Goal: Task Accomplishment & Management: Complete application form

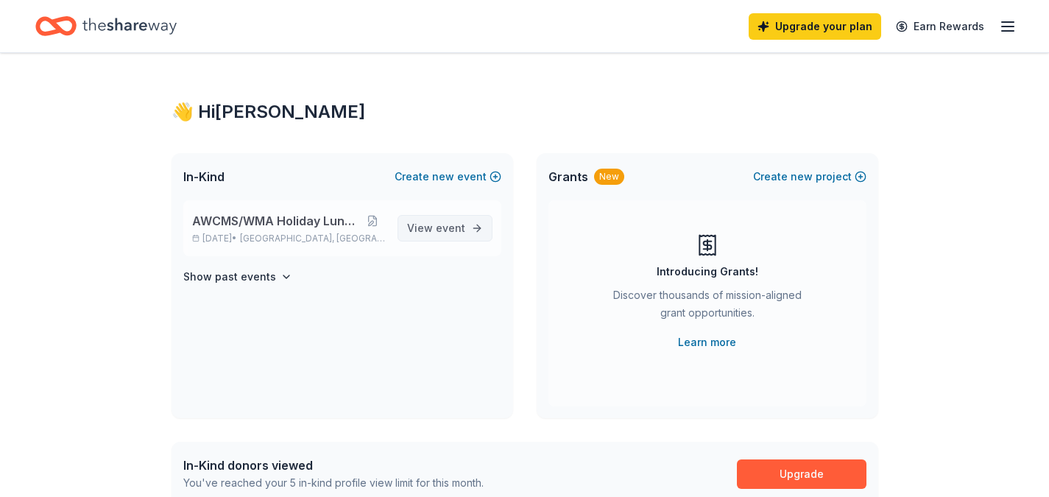
click at [412, 226] on span "View event" at bounding box center [436, 228] width 58 height 18
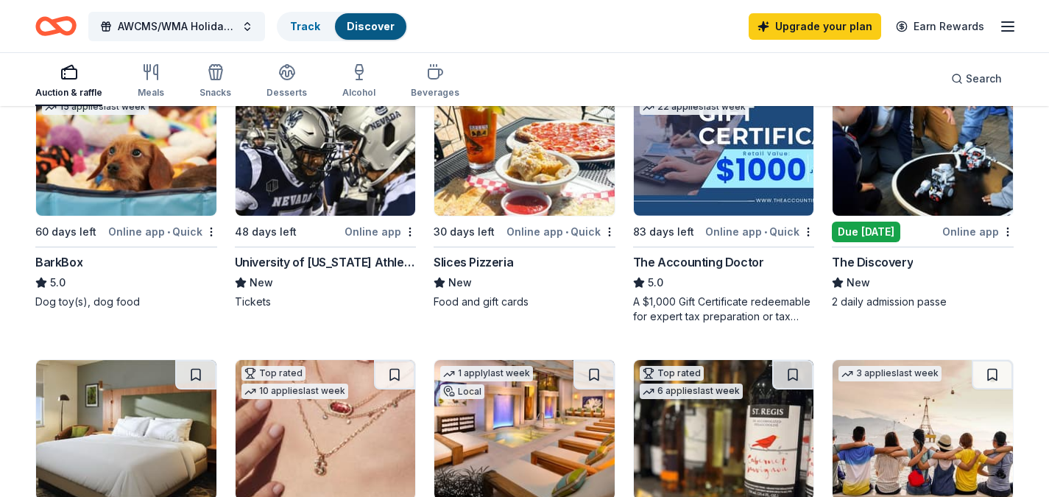
scroll to position [445, 0]
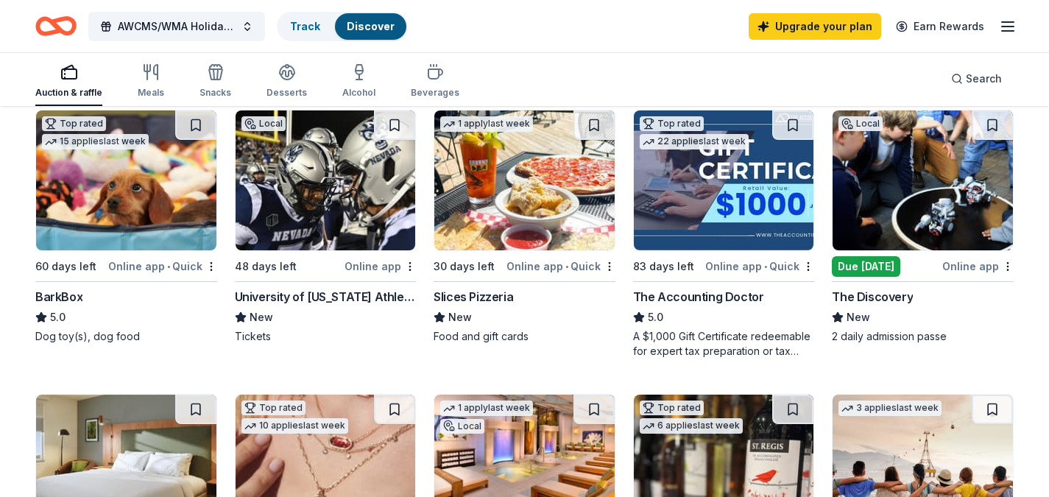
click at [334, 230] on img at bounding box center [326, 180] width 180 height 140
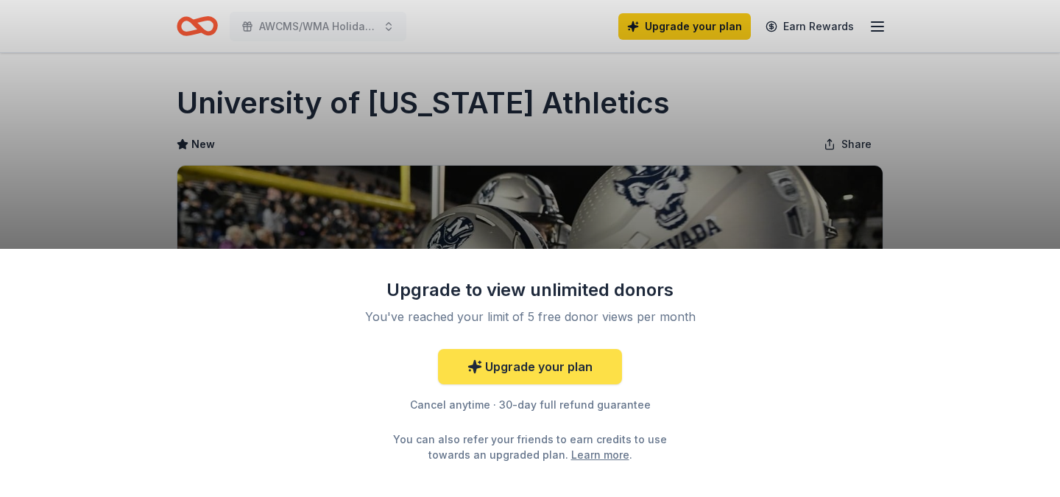
click at [555, 367] on link "Upgrade your plan" at bounding box center [530, 366] width 184 height 35
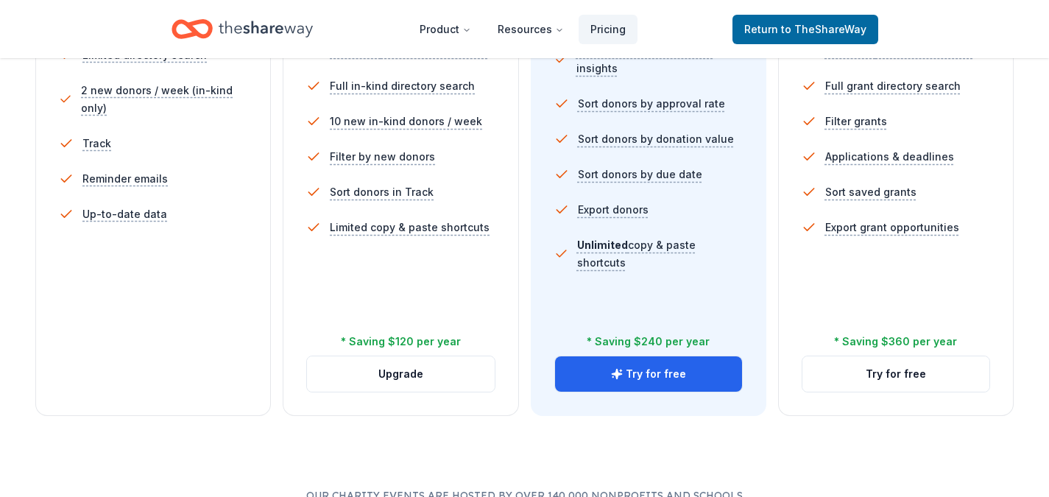
scroll to position [509, 0]
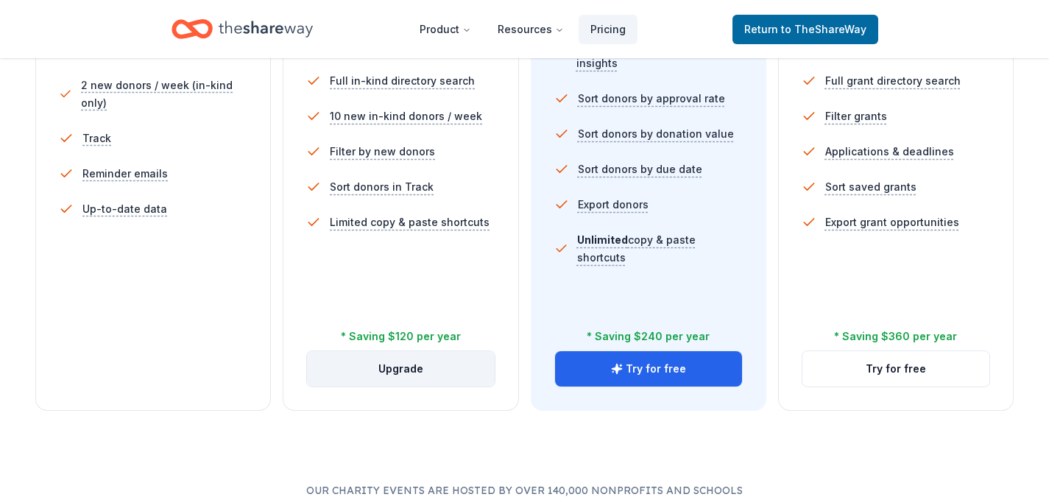
click at [415, 367] on button "Upgrade" at bounding box center [400, 368] width 187 height 35
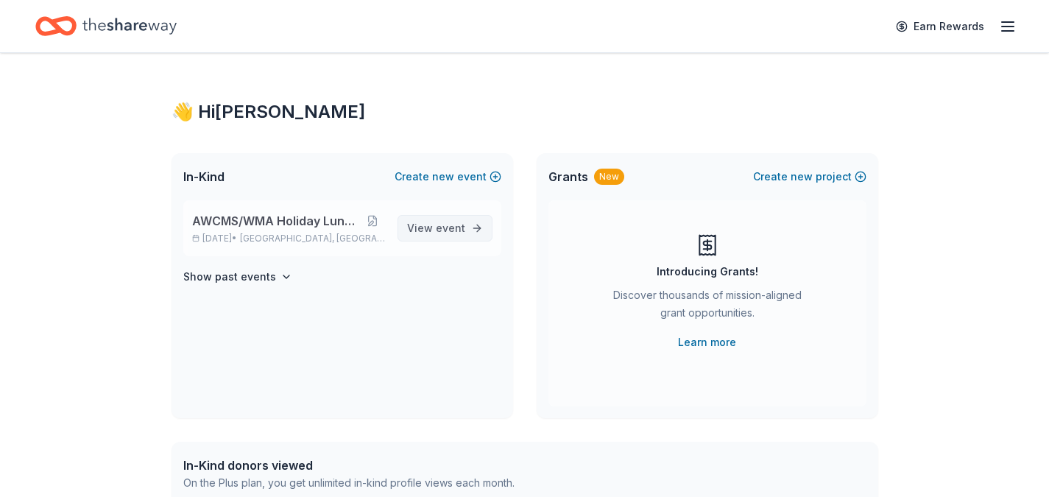
click at [443, 233] on span "event" at bounding box center [450, 228] width 29 height 13
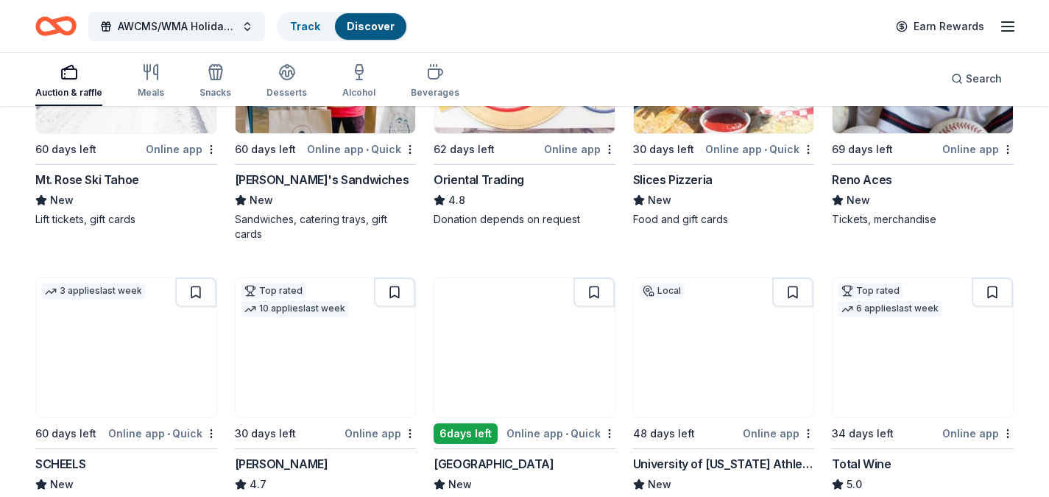
scroll to position [324, 0]
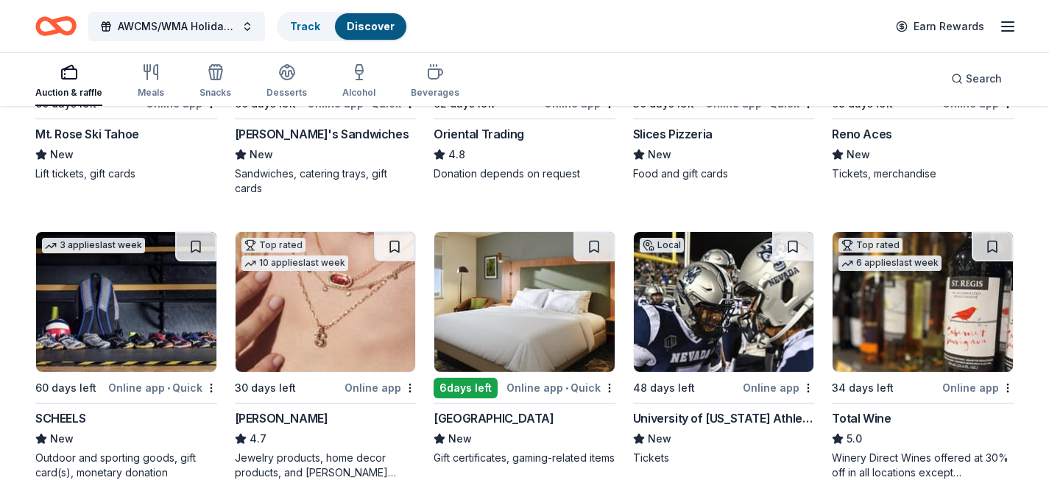
click at [668, 335] on img at bounding box center [724, 302] width 180 height 140
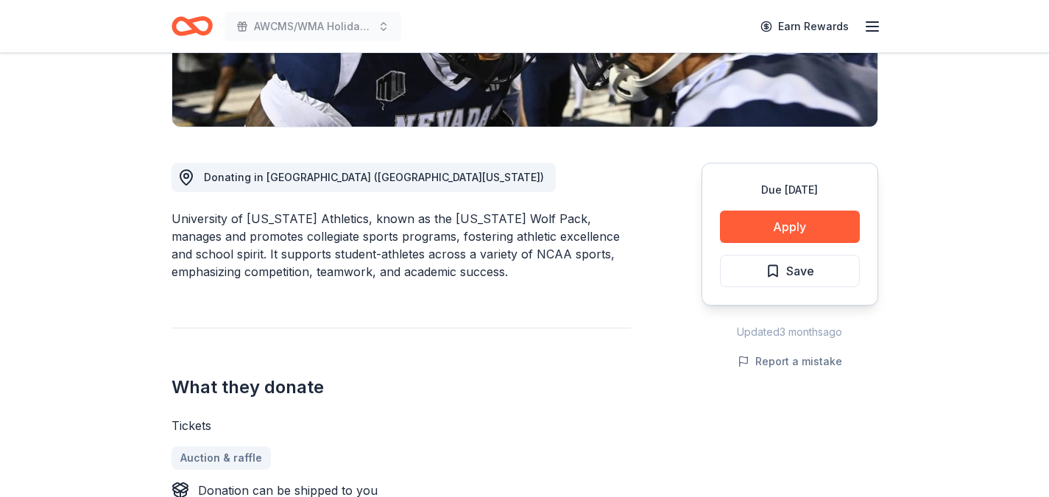
scroll to position [316, 0]
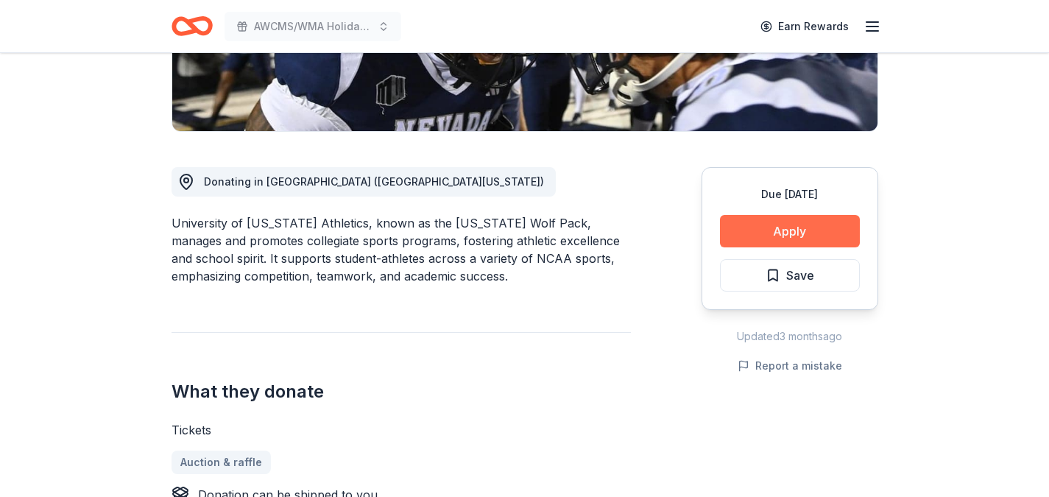
click at [770, 239] on button "Apply" at bounding box center [790, 231] width 140 height 32
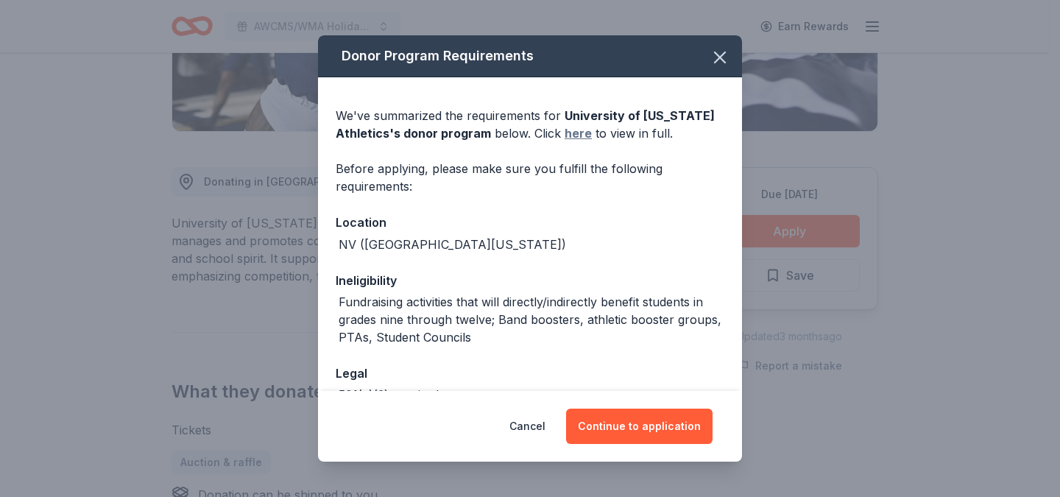
click at [579, 135] on link "here" at bounding box center [578, 133] width 27 height 18
click at [714, 55] on icon "button" at bounding box center [720, 57] width 21 height 21
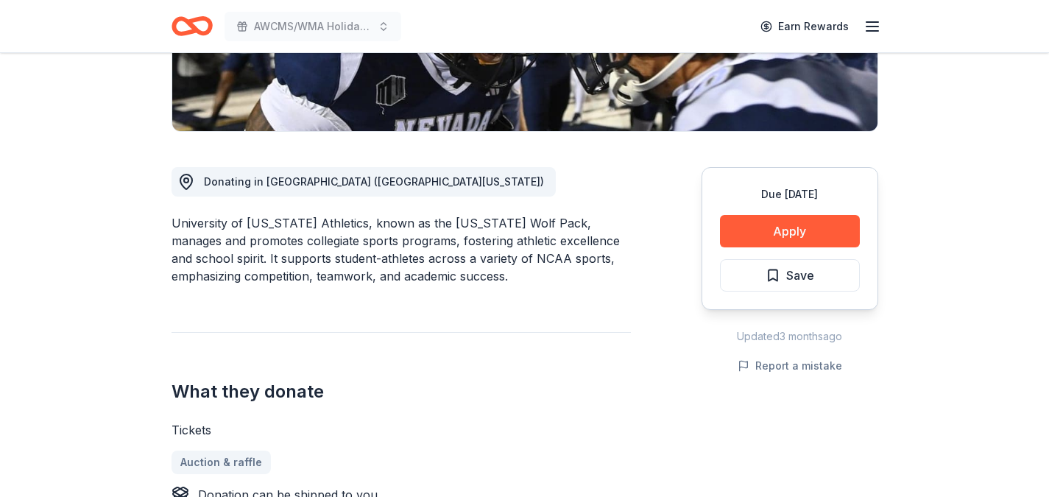
scroll to position [0, 0]
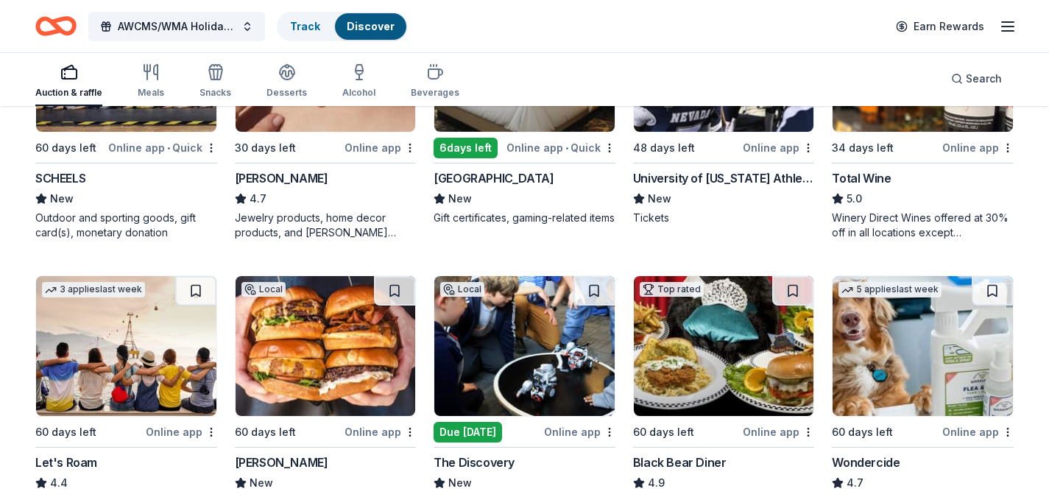
scroll to position [565, 0]
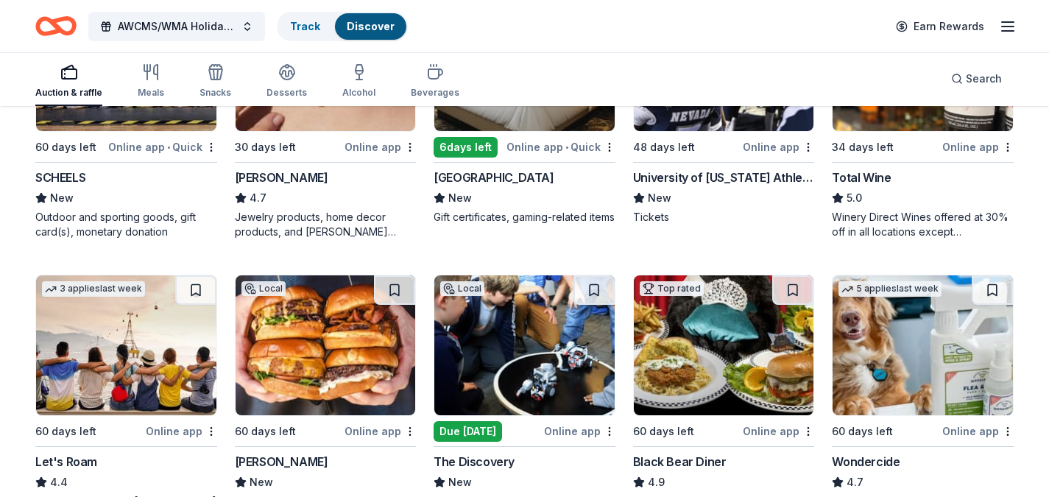
click at [280, 385] on img at bounding box center [326, 345] width 180 height 140
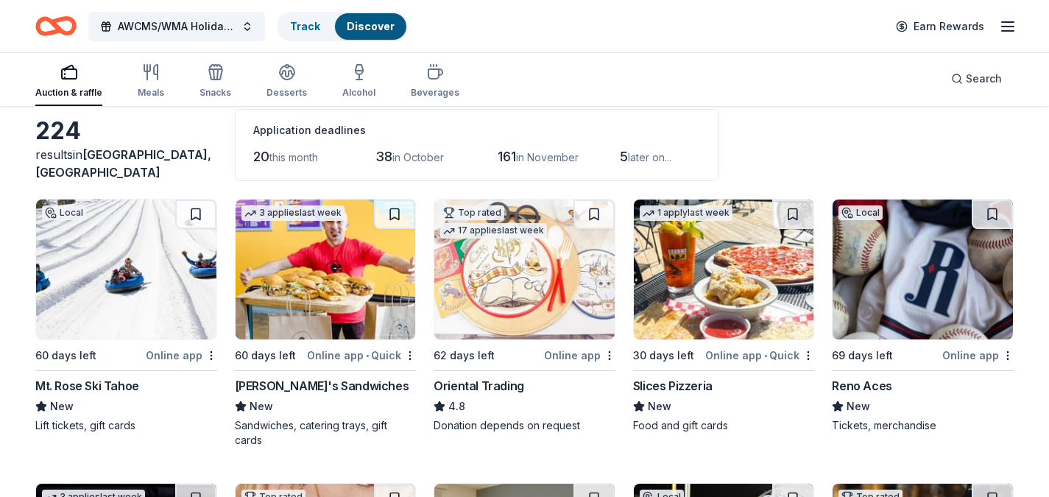
scroll to position [0, 0]
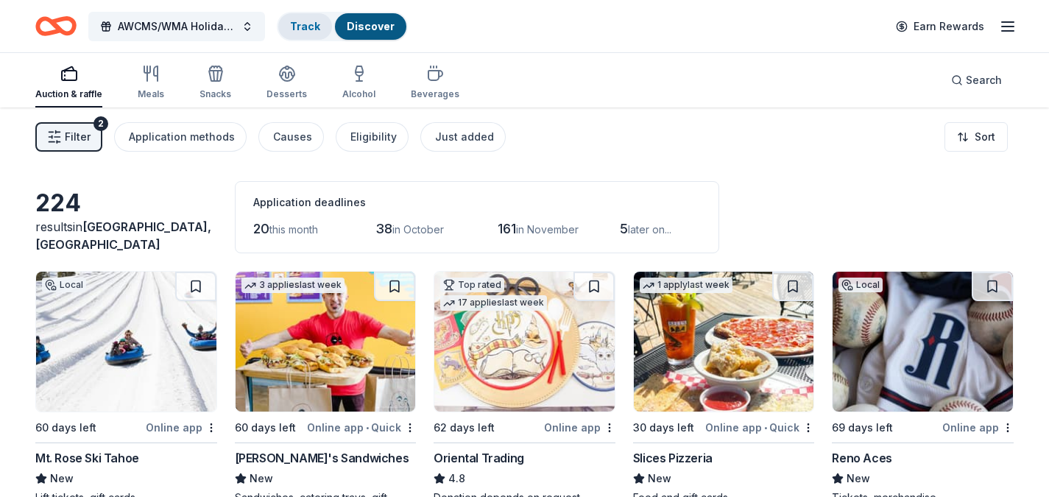
click at [309, 20] on link "Track" at bounding box center [305, 26] width 30 height 13
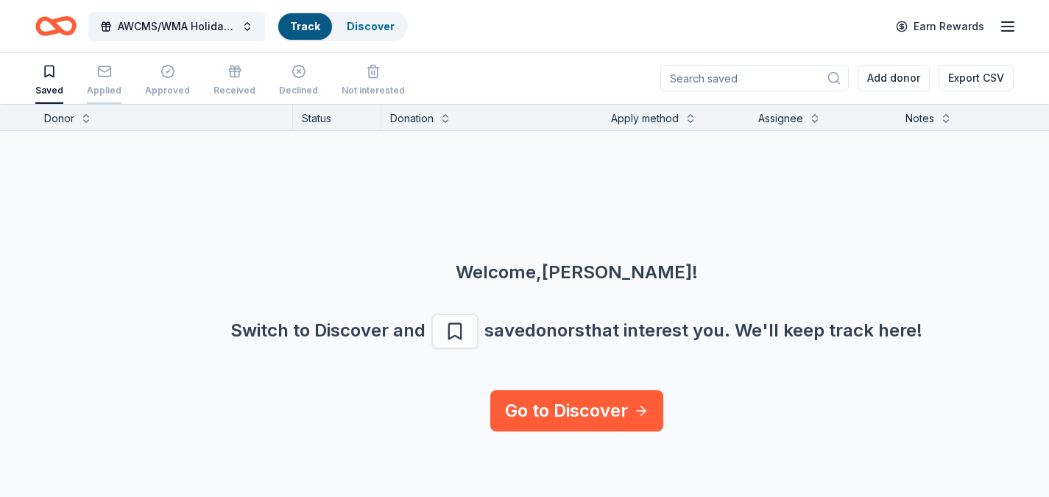
click at [105, 76] on rect "button" at bounding box center [104, 71] width 13 height 10
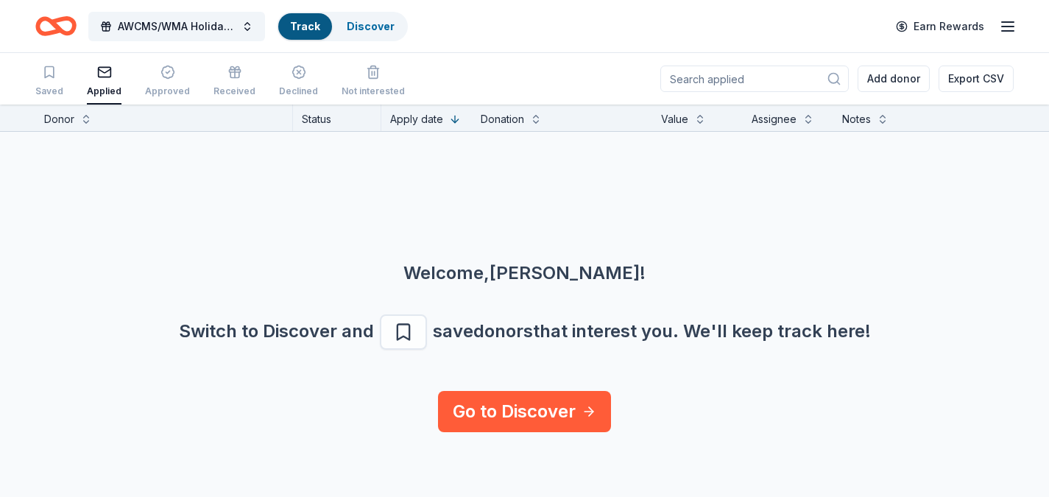
click at [392, 230] on div "Welcome, Michelle ! Switch to Discover and save donors that interest you. We ' …" at bounding box center [524, 261] width 1049 height 259
click at [361, 24] on link "Discover" at bounding box center [371, 26] width 48 height 13
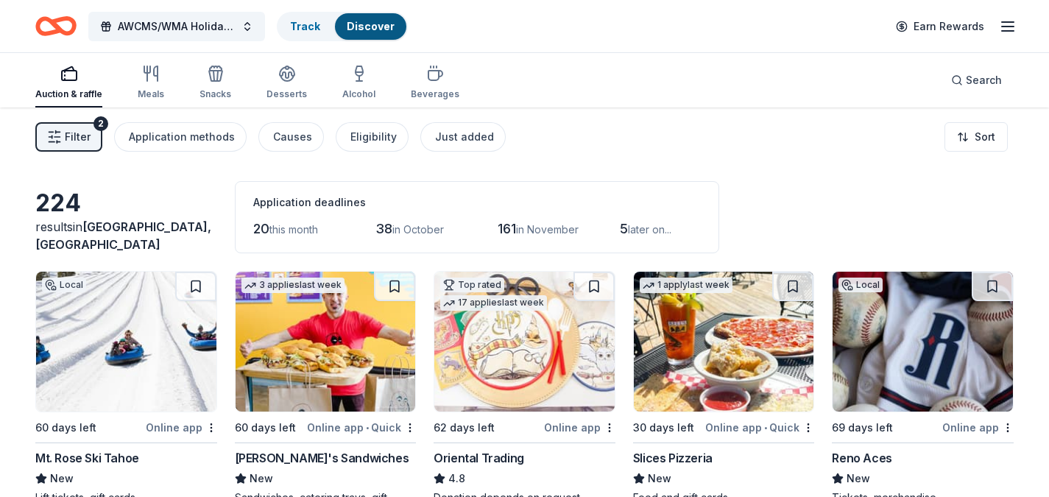
click at [80, 139] on span "Filter" at bounding box center [78, 137] width 26 height 18
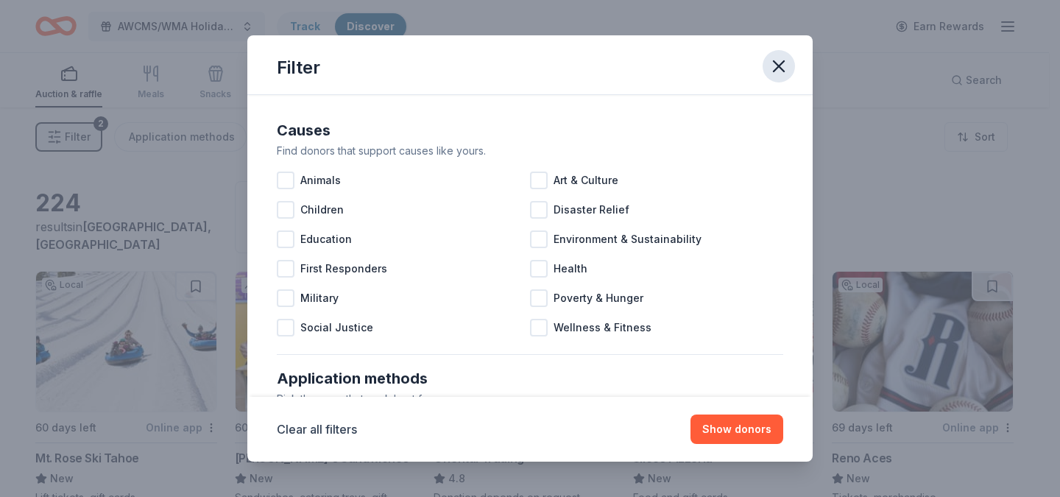
click at [781, 67] on icon "button" at bounding box center [779, 66] width 21 height 21
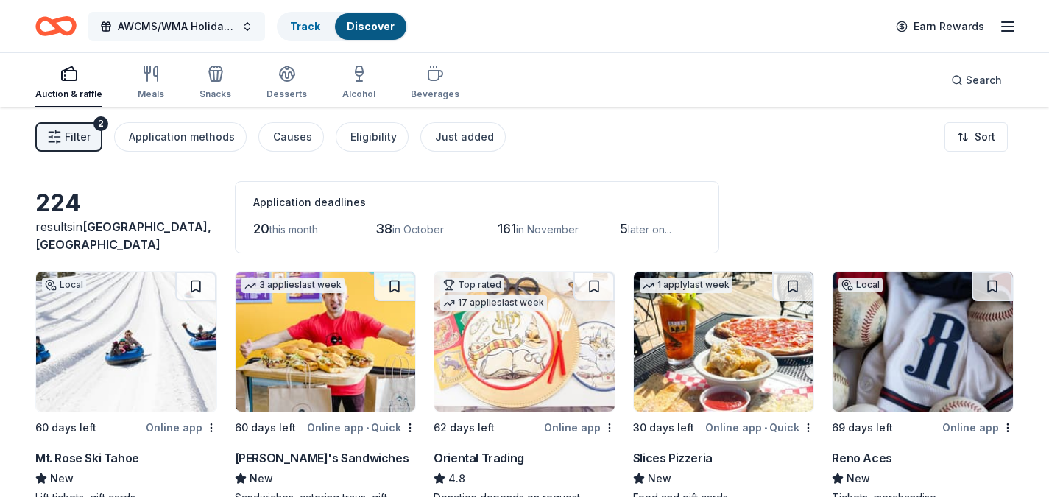
click at [163, 21] on span "AWCMS/WMA Holiday Luncheon" at bounding box center [177, 27] width 118 height 18
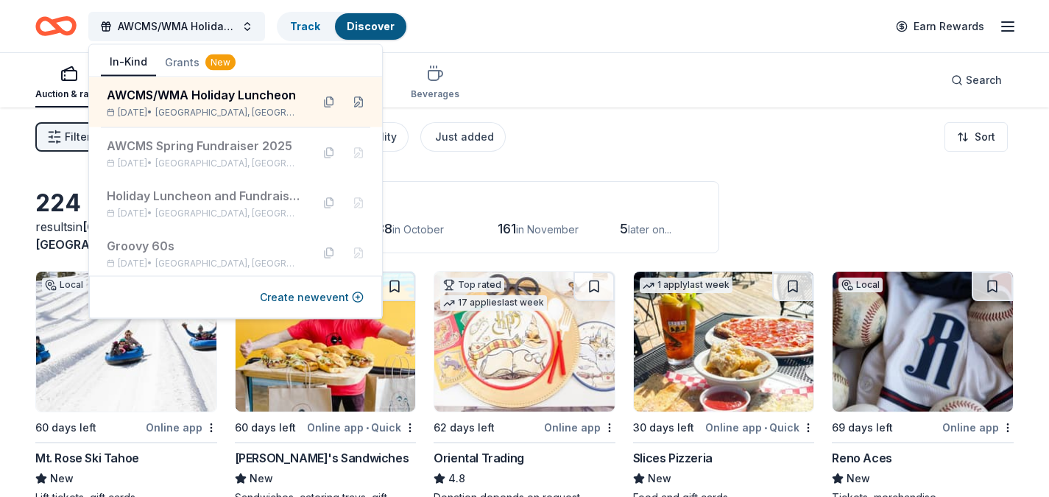
click at [507, 33] on div "AWCMS/WMA Holiday Luncheon Track Discover Earn Rewards" at bounding box center [524, 26] width 979 height 35
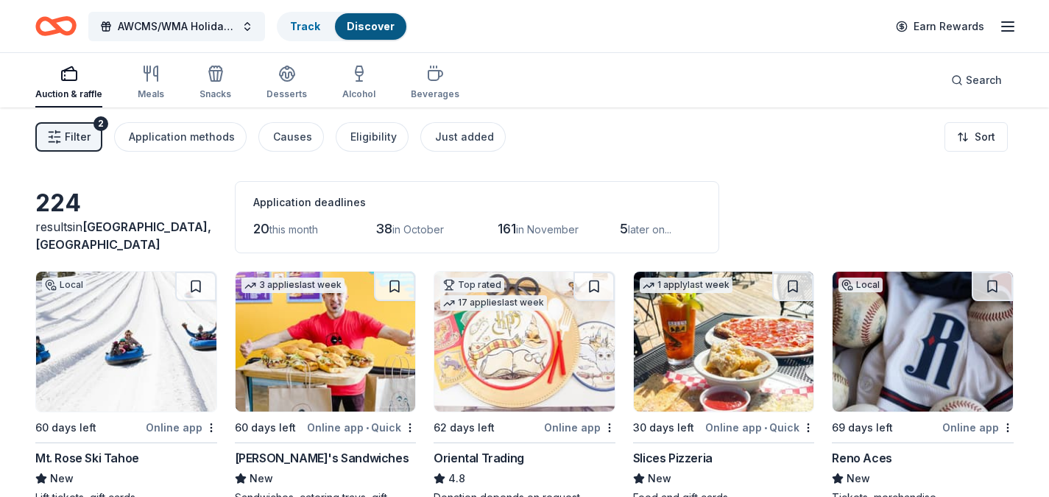
click at [1020, 22] on div "AWCMS/WMA Holiday Luncheon Track Discover Earn Rewards" at bounding box center [524, 26] width 1049 height 52
click at [1007, 22] on line "button" at bounding box center [1008, 22] width 12 height 0
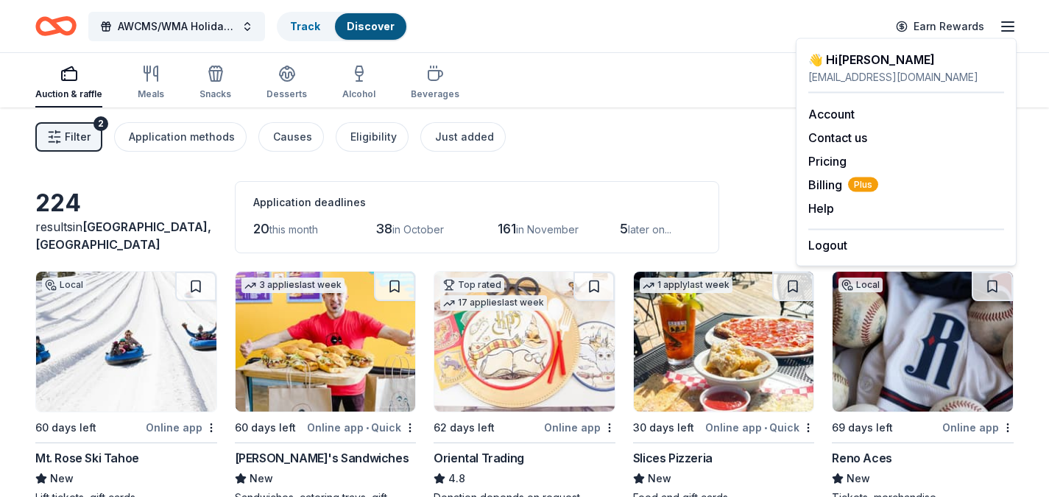
click at [660, 35] on div "AWCMS/WMA Holiday Luncheon Track Discover Earn Rewards" at bounding box center [524, 26] width 979 height 35
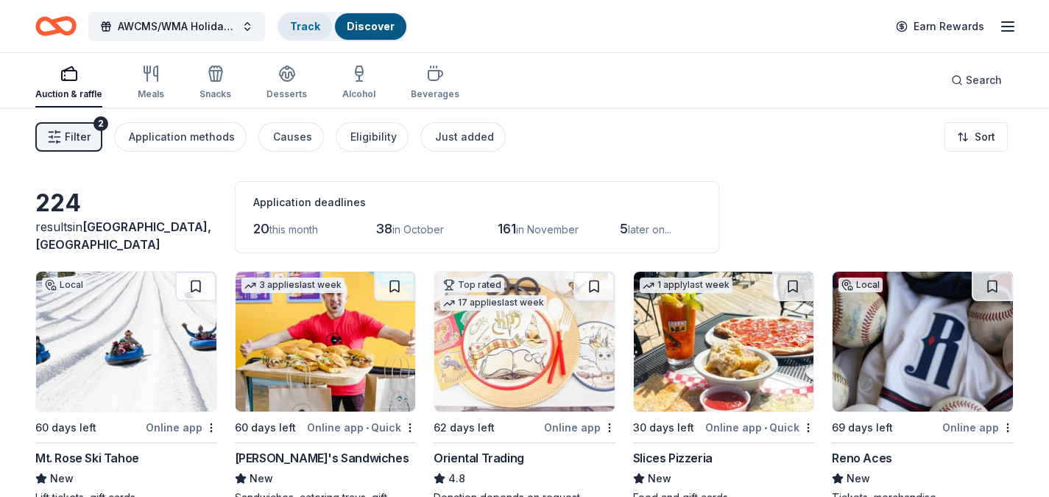
click at [310, 28] on link "Track" at bounding box center [305, 26] width 30 height 13
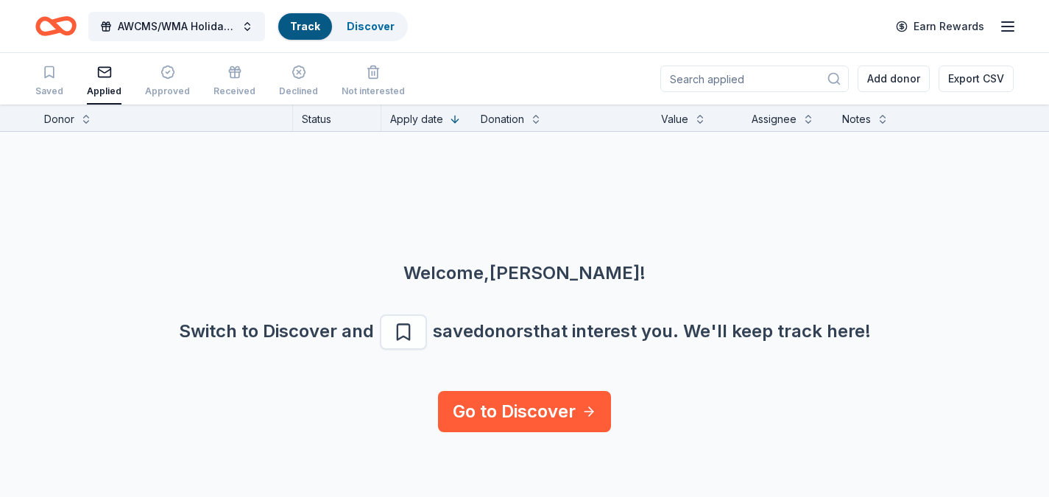
click at [99, 72] on icon "button" at bounding box center [104, 72] width 15 height 15
click at [109, 79] on div "button" at bounding box center [104, 72] width 35 height 15
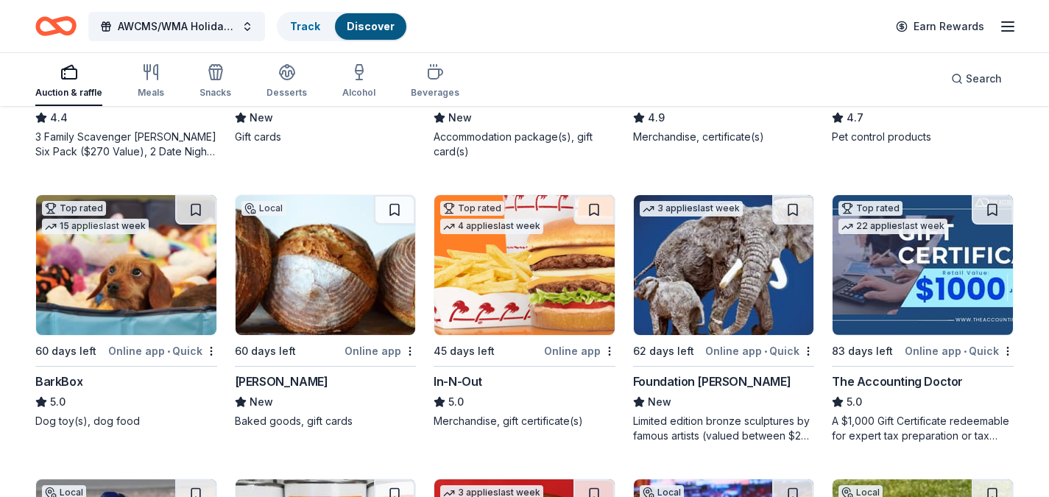
scroll to position [940, 0]
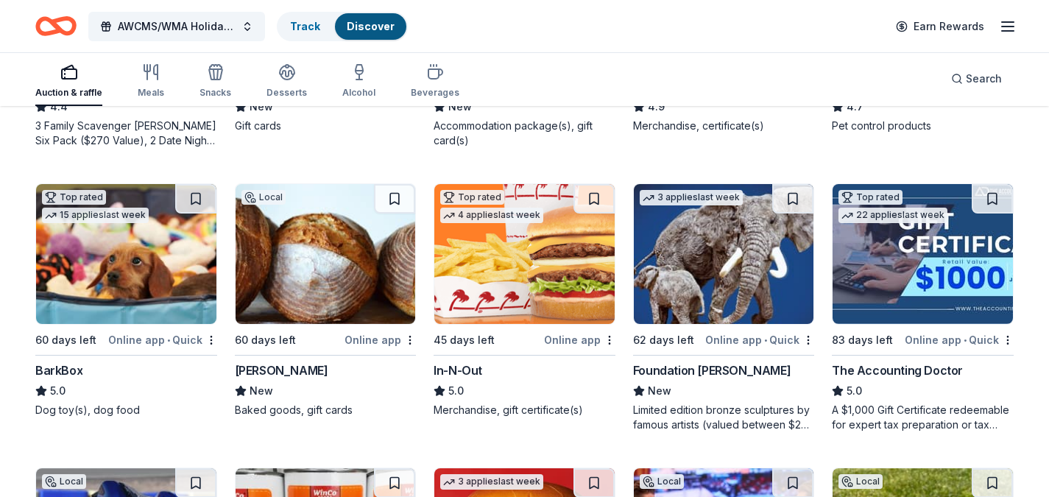
click at [512, 265] on img at bounding box center [524, 254] width 180 height 140
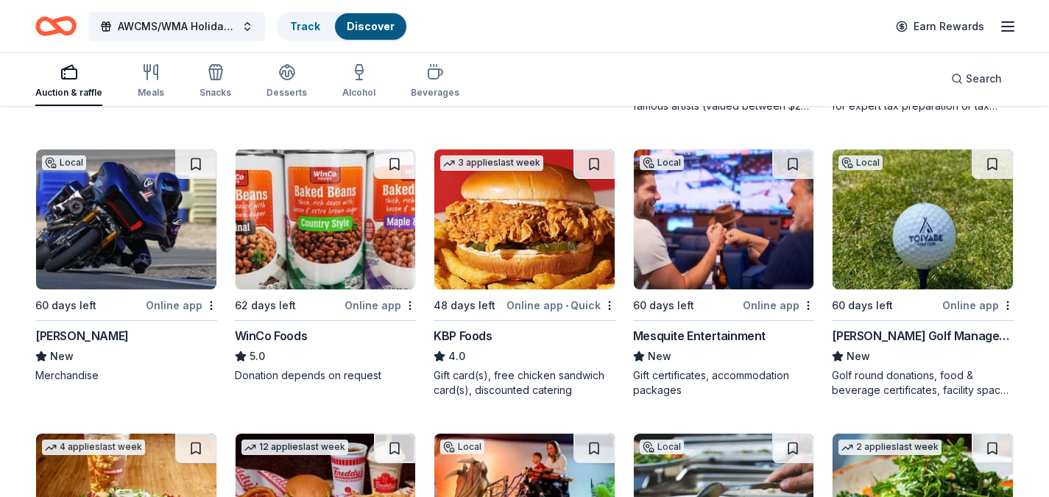
scroll to position [1308, 0]
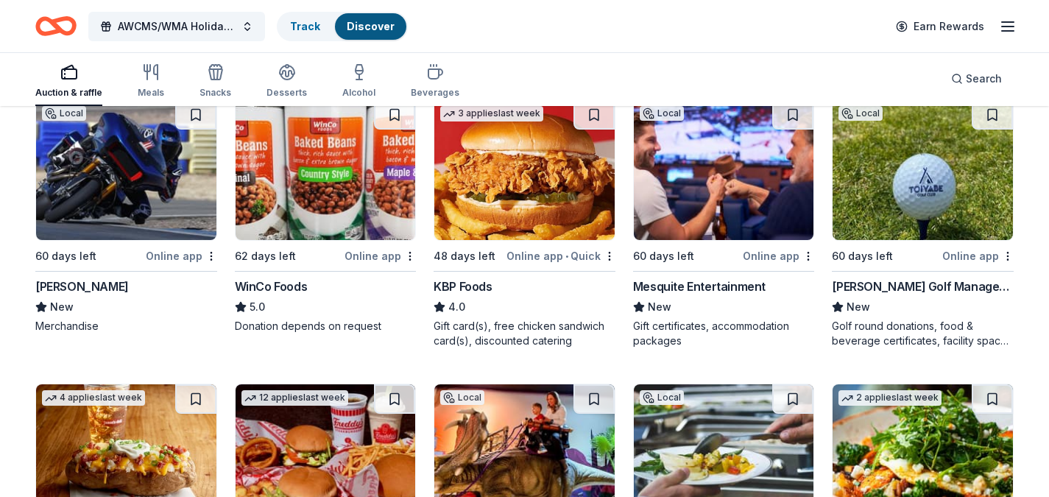
click at [879, 202] on img at bounding box center [923, 170] width 180 height 140
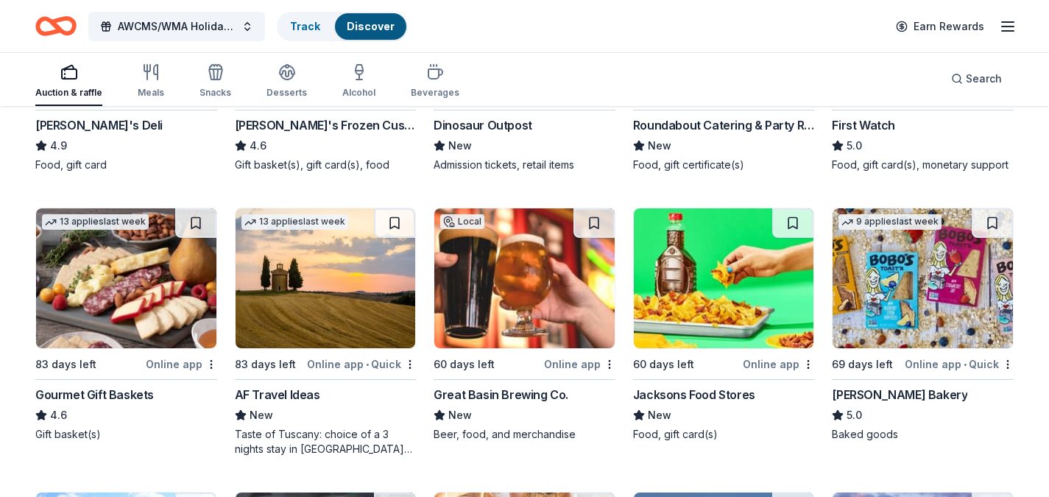
scroll to position [1842, 0]
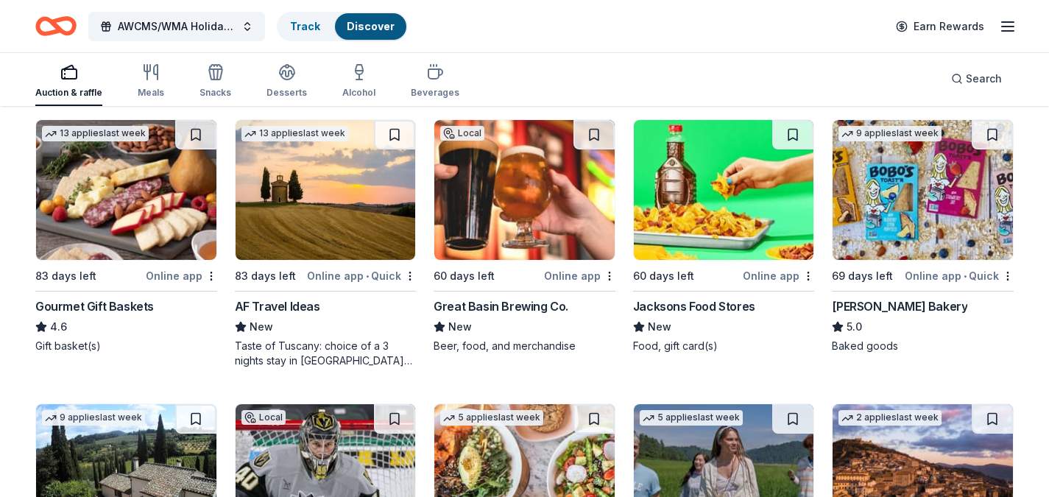
click at [495, 306] on div "Great Basin Brewing Co." at bounding box center [501, 306] width 135 height 18
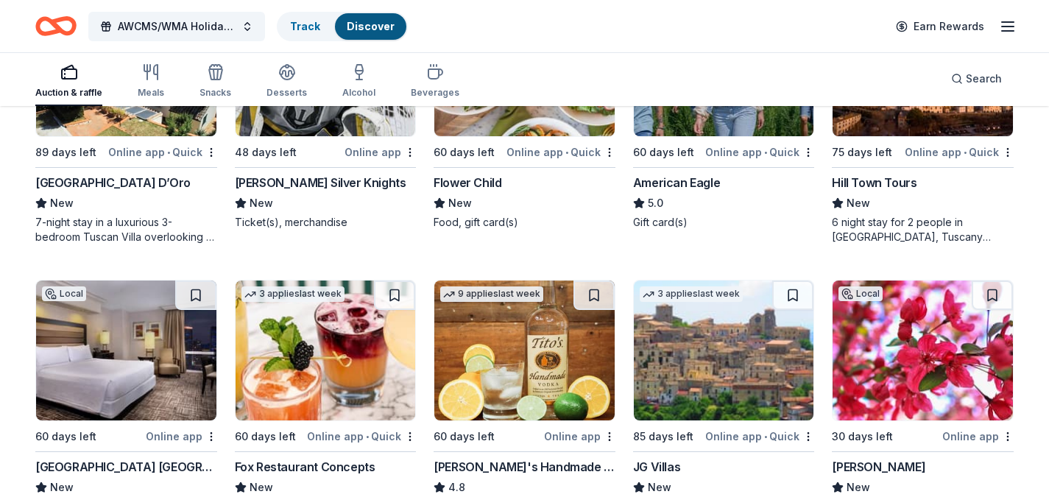
scroll to position [2280, 0]
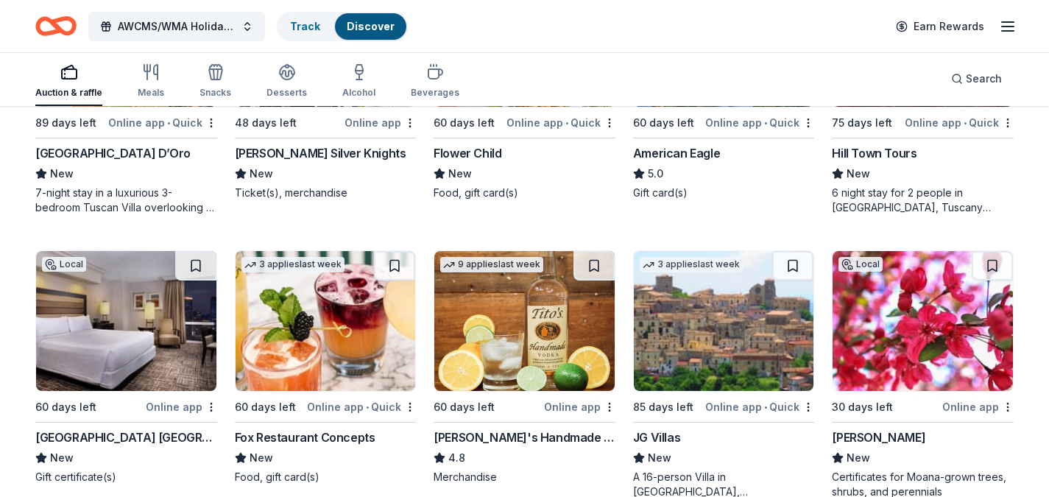
click at [909, 335] on img at bounding box center [923, 321] width 180 height 140
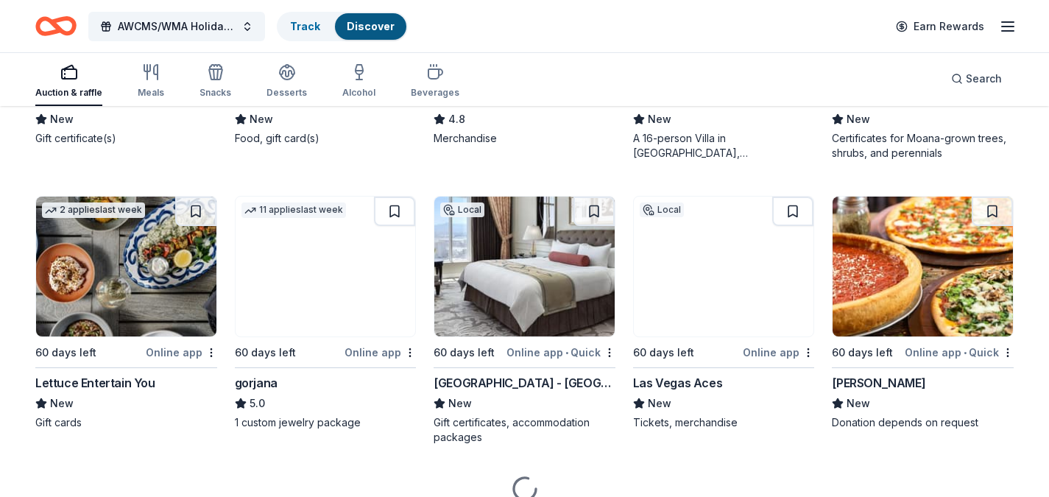
scroll to position [2623, 0]
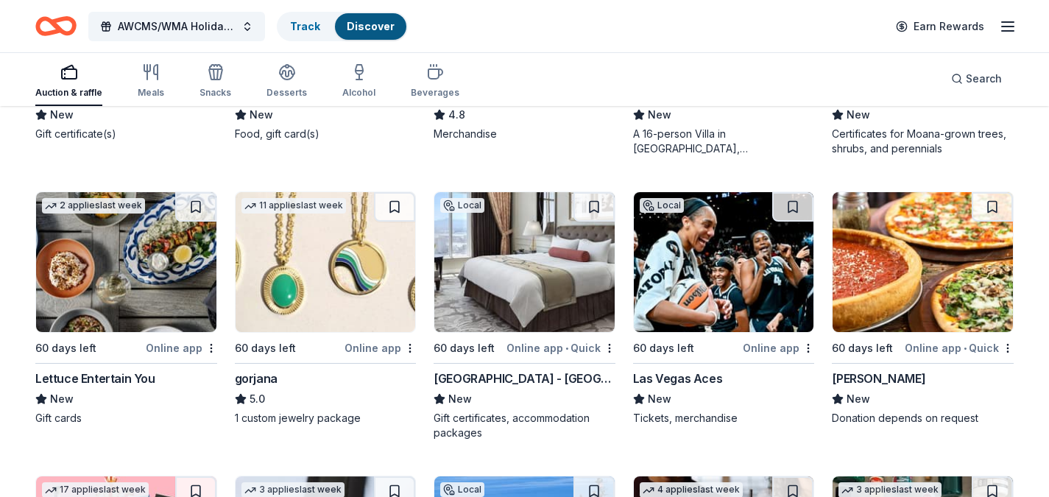
click at [507, 296] on img at bounding box center [524, 262] width 180 height 140
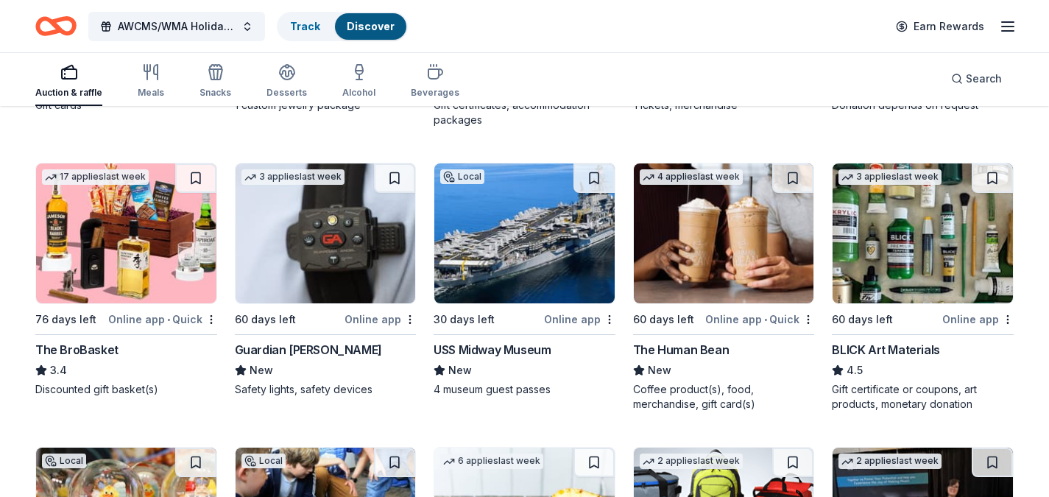
scroll to position [2941, 0]
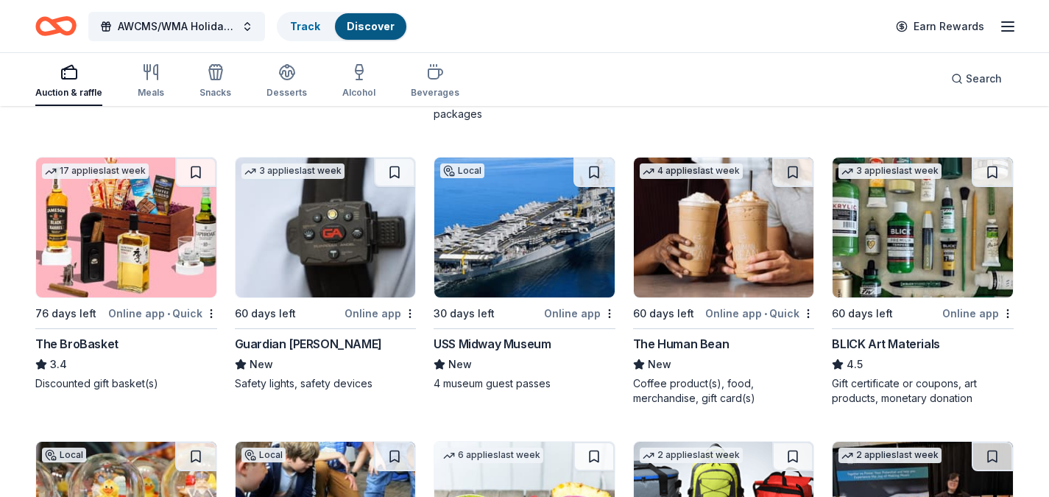
drag, startPoint x: 669, startPoint y: 348, endPoint x: 649, endPoint y: 280, distance: 71.3
click at [649, 280] on img at bounding box center [724, 228] width 180 height 140
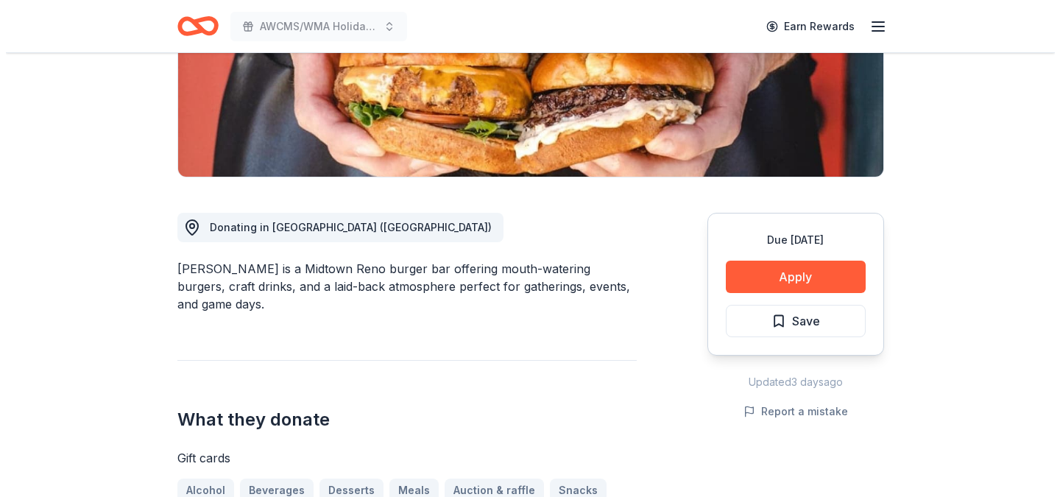
scroll to position [269, 0]
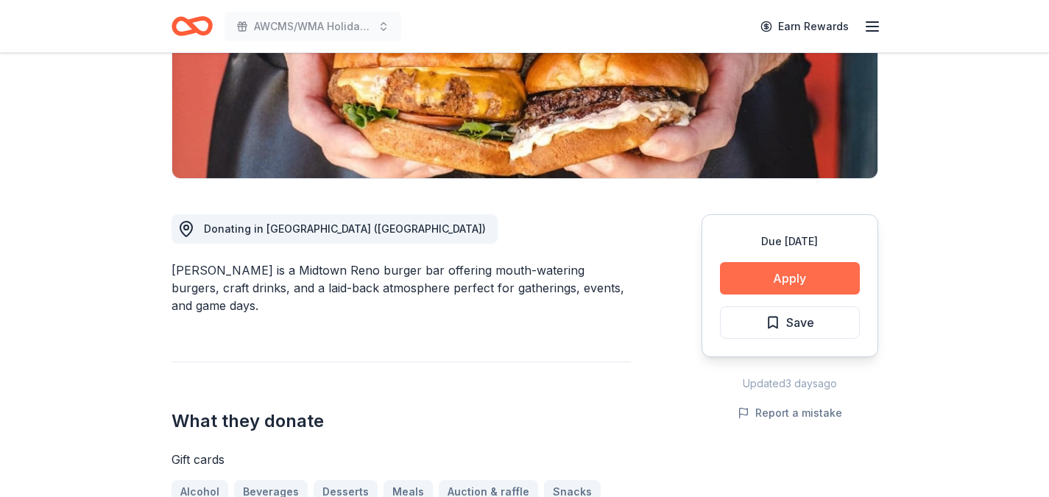
click at [764, 283] on button "Apply" at bounding box center [790, 278] width 140 height 32
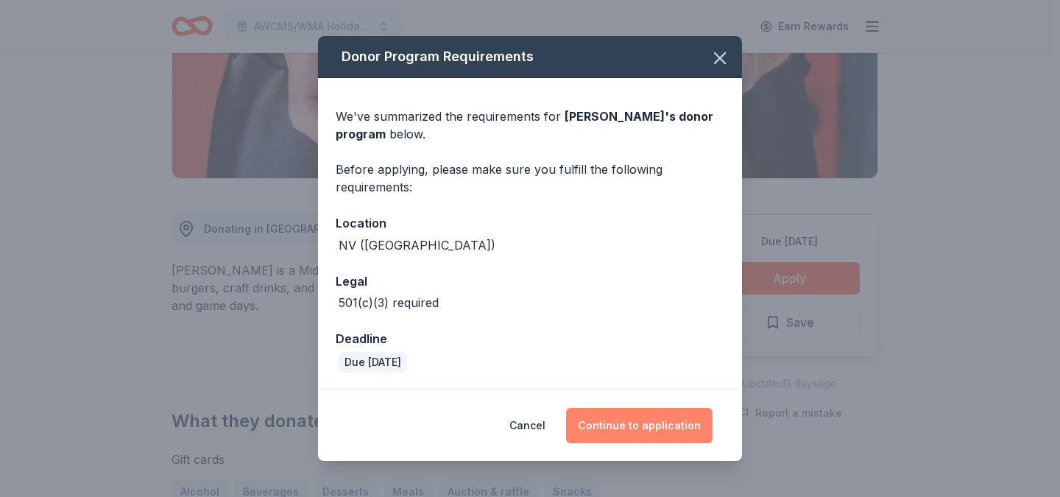
click at [600, 426] on button "Continue to application" at bounding box center [639, 425] width 147 height 35
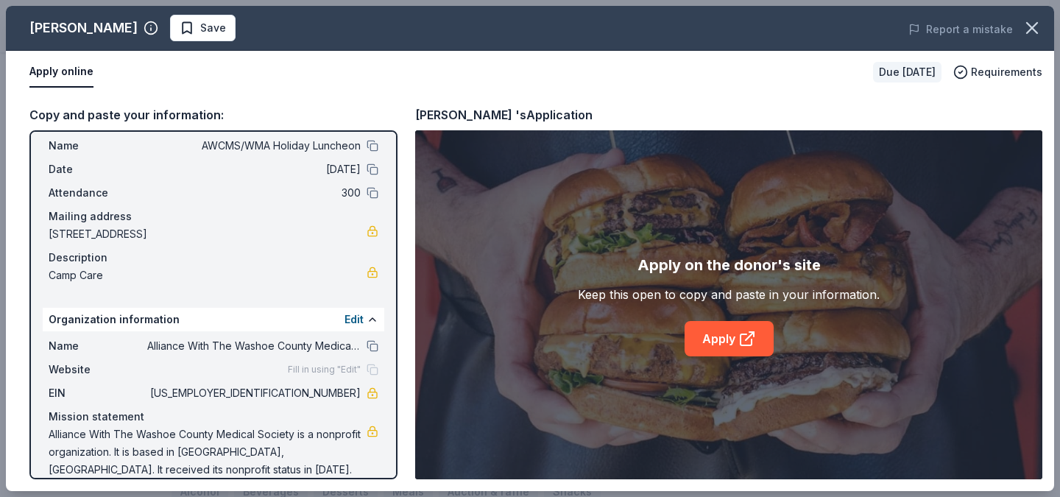
scroll to position [54, 0]
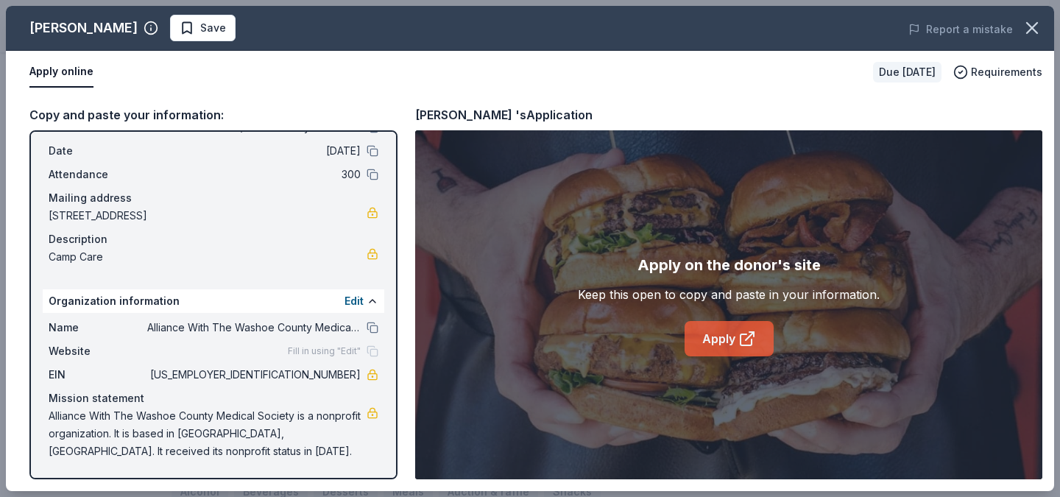
click at [711, 342] on link "Apply" at bounding box center [729, 338] width 89 height 35
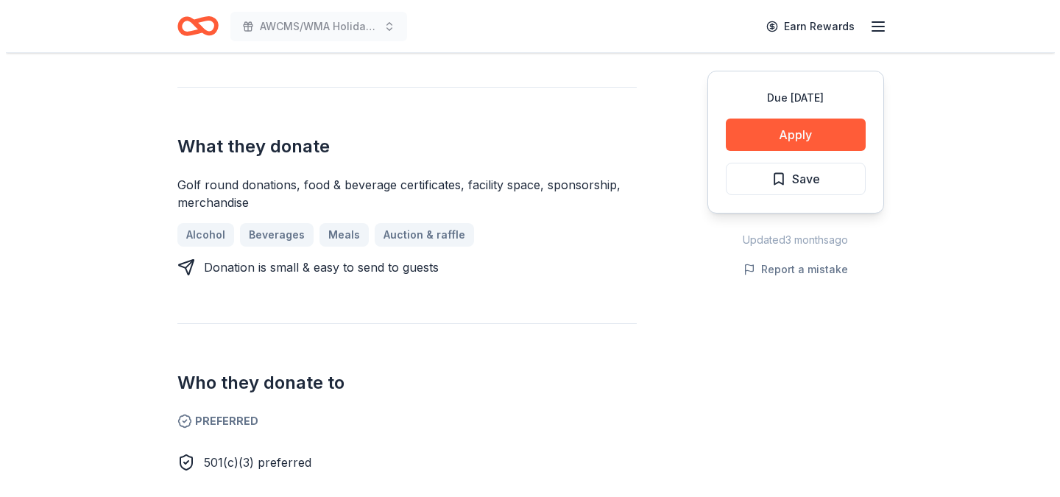
scroll to position [540, 0]
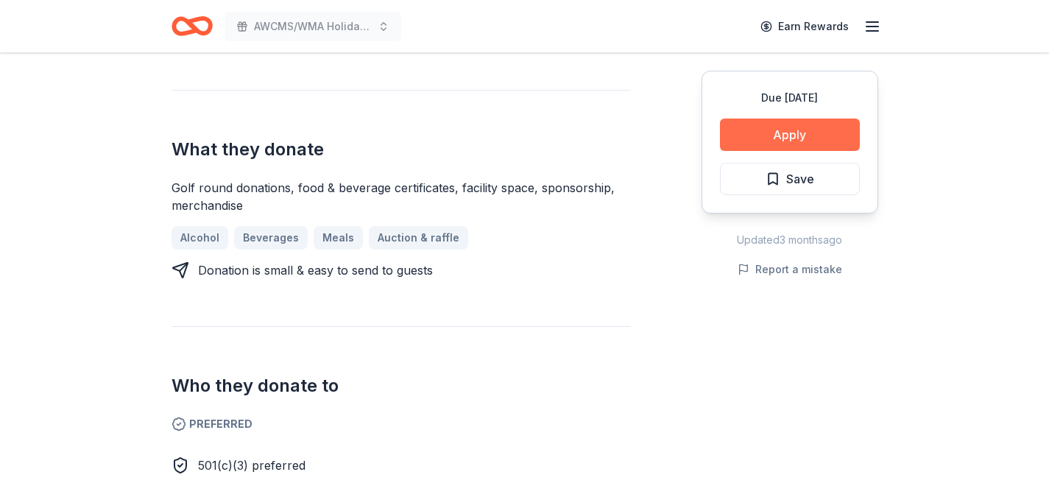
click at [769, 129] on button "Apply" at bounding box center [790, 135] width 140 height 32
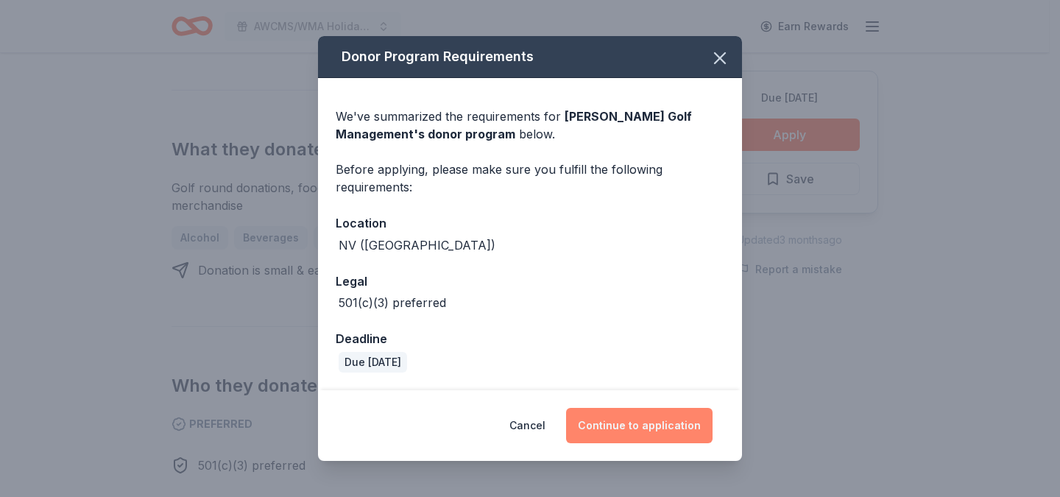
click at [603, 431] on button "Continue to application" at bounding box center [639, 425] width 147 height 35
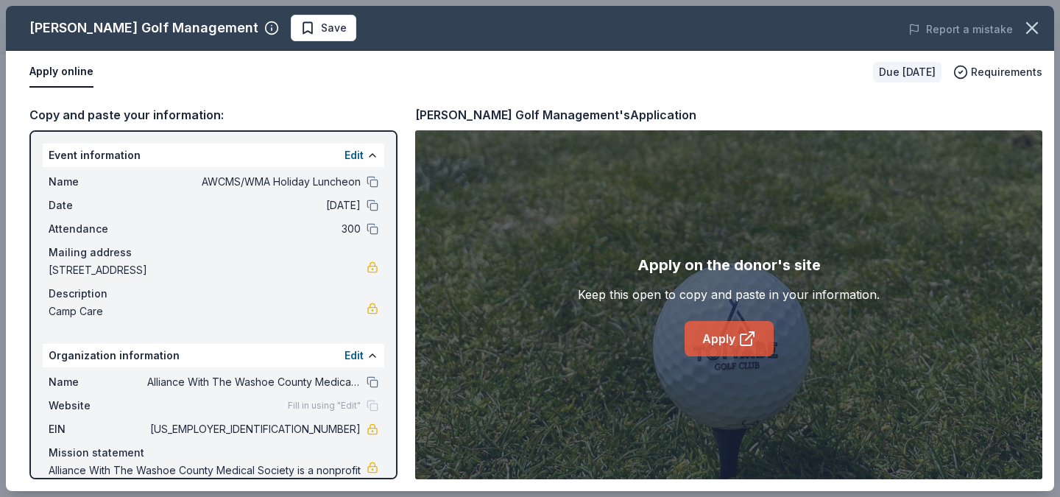
click at [708, 347] on link "Apply" at bounding box center [729, 338] width 89 height 35
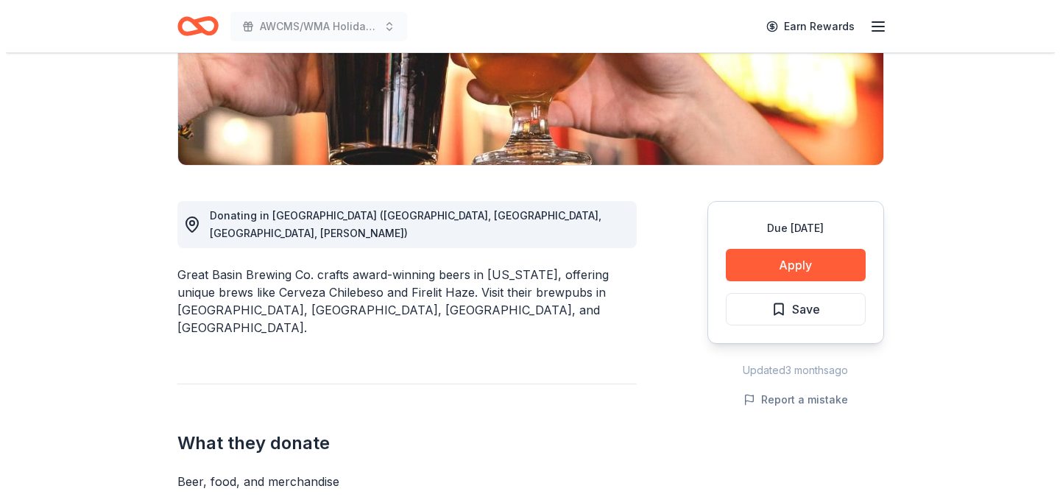
scroll to position [301, 0]
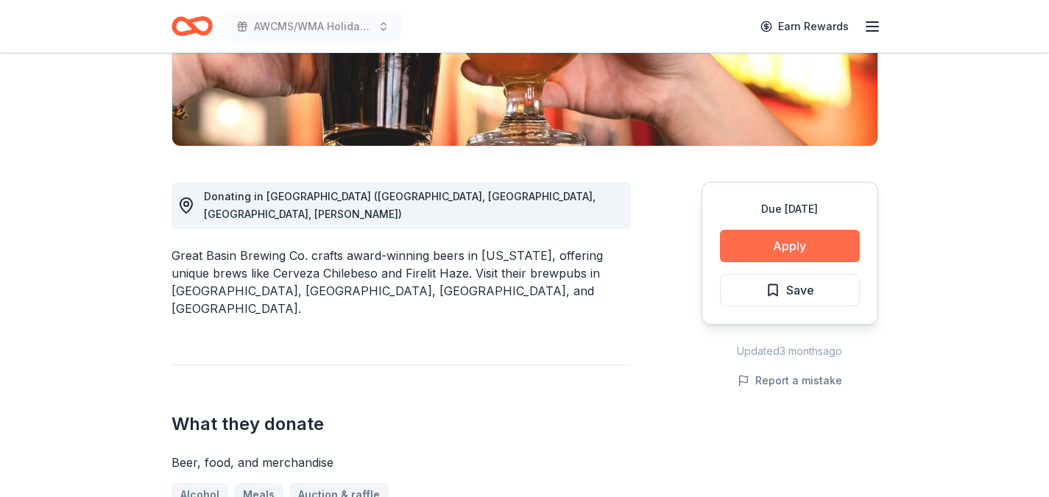
click at [753, 251] on button "Apply" at bounding box center [790, 246] width 140 height 32
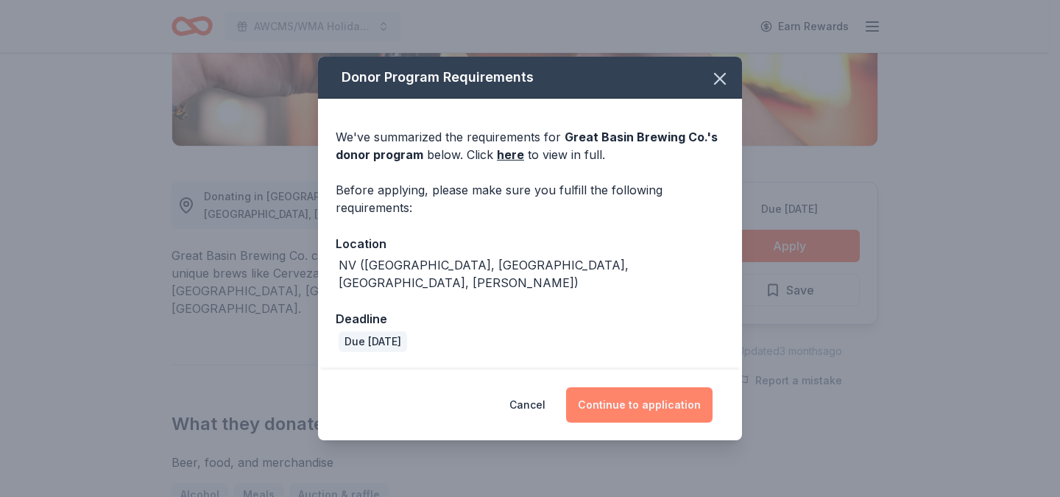
click at [607, 401] on button "Continue to application" at bounding box center [639, 404] width 147 height 35
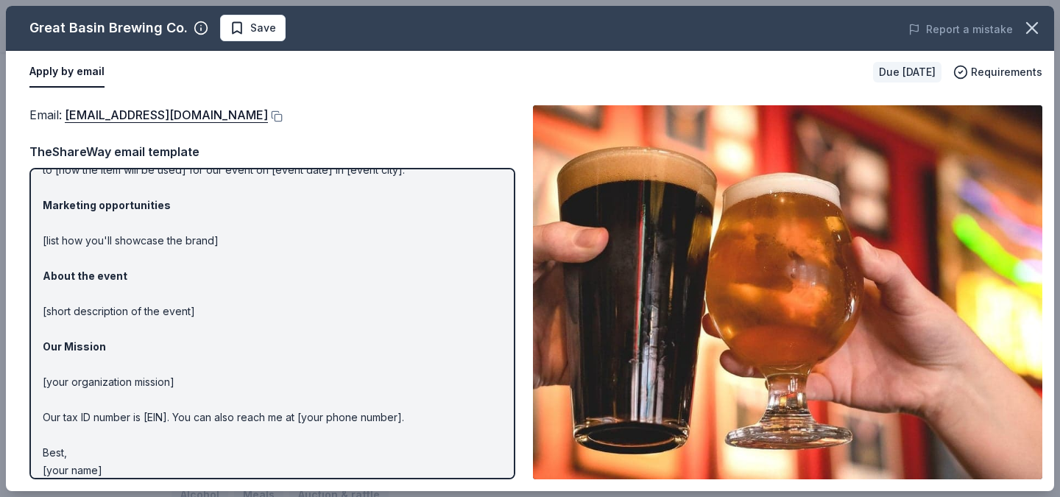
scroll to position [86, 0]
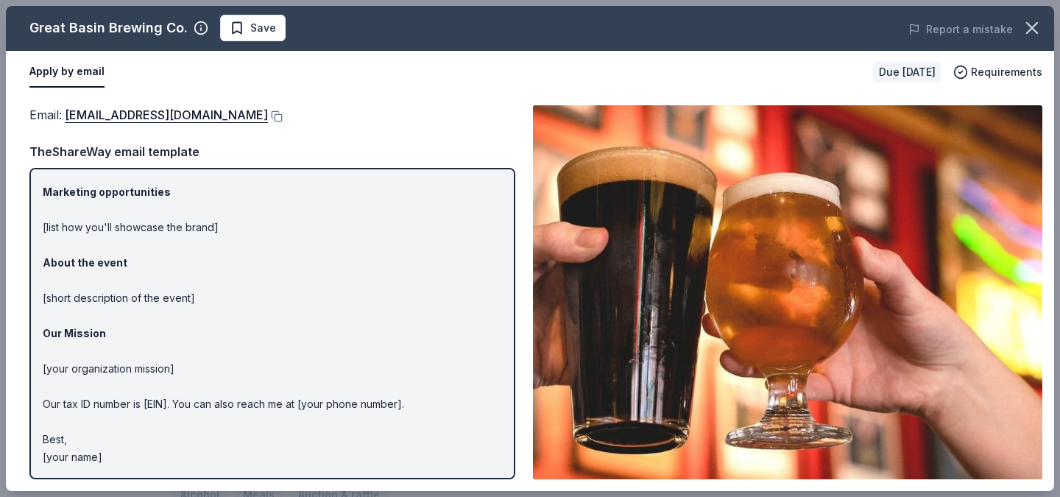
drag, startPoint x: 151, startPoint y: 461, endPoint x: 18, endPoint y: 201, distance: 291.7
click at [18, 201] on div "Email : [EMAIL_ADDRESS][DOMAIN_NAME] Email : [EMAIL_ADDRESS][DOMAIN_NAME] TheSh…" at bounding box center [530, 293] width 1048 height 398
drag, startPoint x: 104, startPoint y: 459, endPoint x: 74, endPoint y: 226, distance: 234.5
click at [74, 226] on p "Hi [name/there], I am [your name] from [your org]. We are seeking [requested it…" at bounding box center [272, 280] width 459 height 371
click at [289, 267] on p "Hi [name/there], I am [your name] from [your org]. We are seeking [requested it…" at bounding box center [272, 280] width 459 height 371
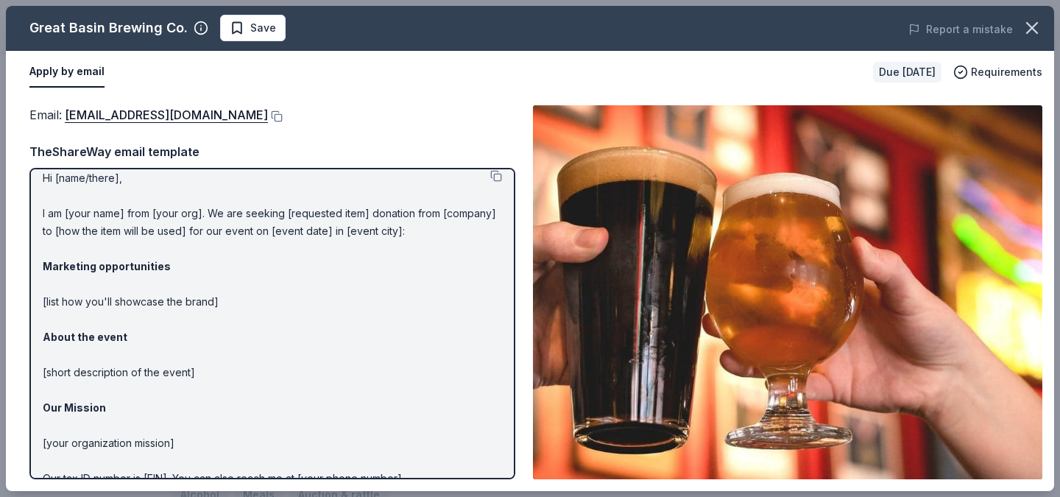
scroll to position [0, 0]
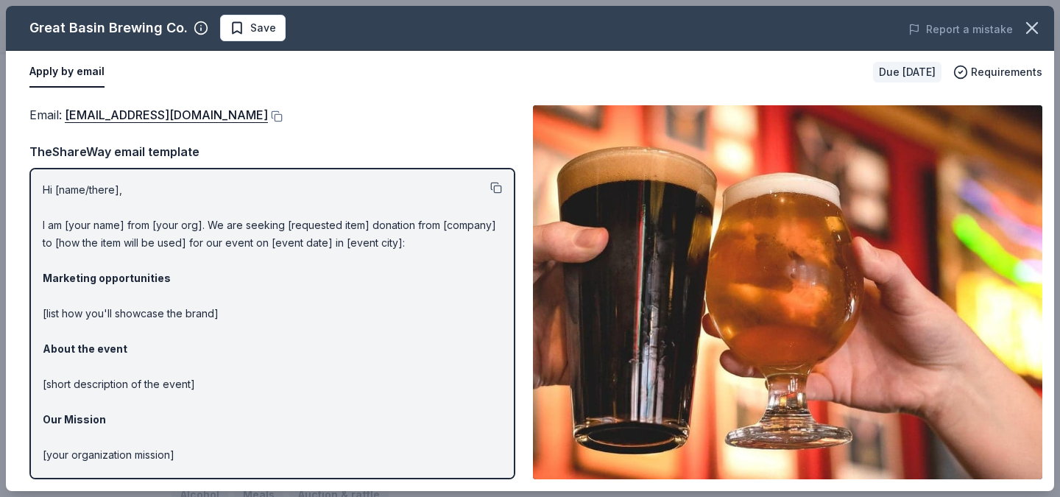
click at [490, 183] on button at bounding box center [496, 188] width 12 height 12
drag, startPoint x: 188, startPoint y: 116, endPoint x: 86, endPoint y: 114, distance: 102.4
click at [86, 114] on div "Email : pdalton@renolfg.com" at bounding box center [272, 114] width 486 height 19
click at [280, 107] on div "Email : pdalton@renolfg.com" at bounding box center [272, 114] width 486 height 19
click at [268, 116] on button at bounding box center [275, 116] width 15 height 12
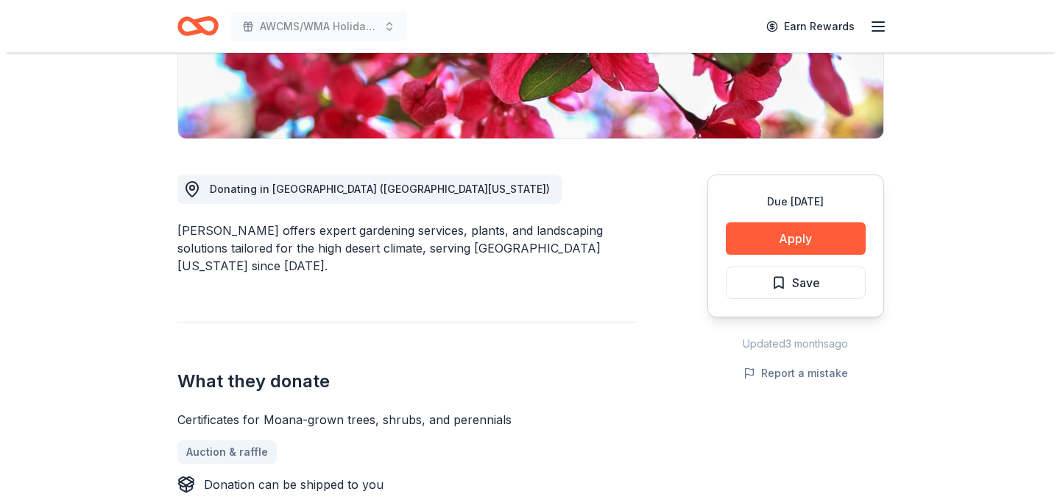
scroll to position [302, 0]
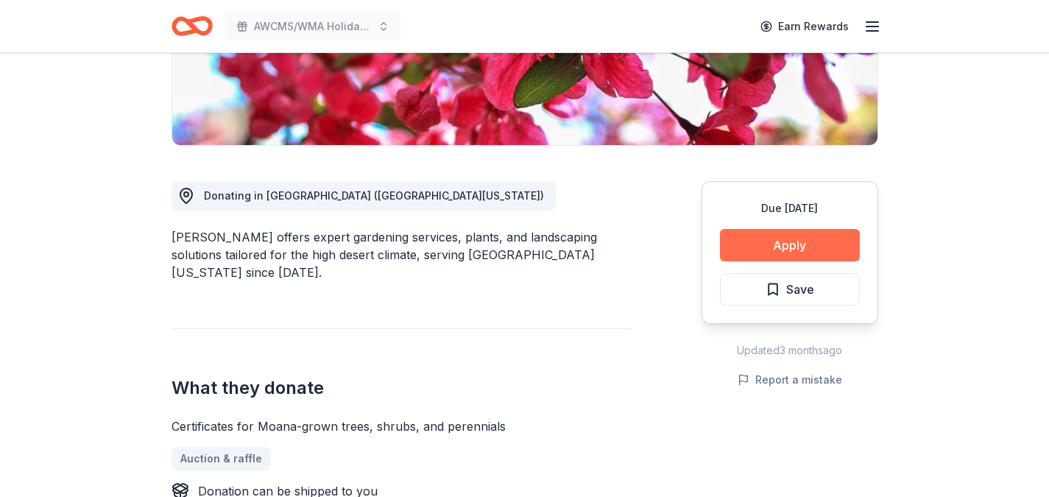
click at [745, 240] on button "Apply" at bounding box center [790, 245] width 140 height 32
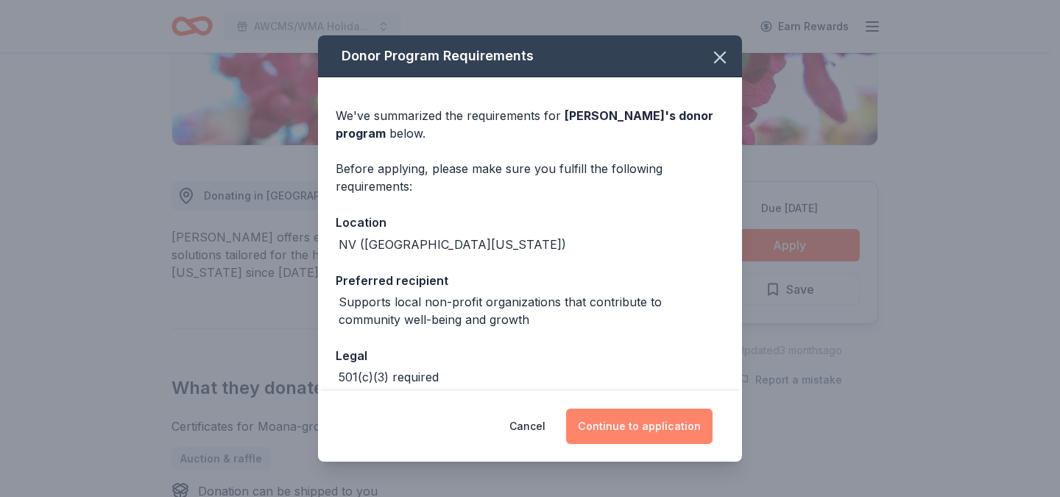
click at [596, 424] on button "Continue to application" at bounding box center [639, 426] width 147 height 35
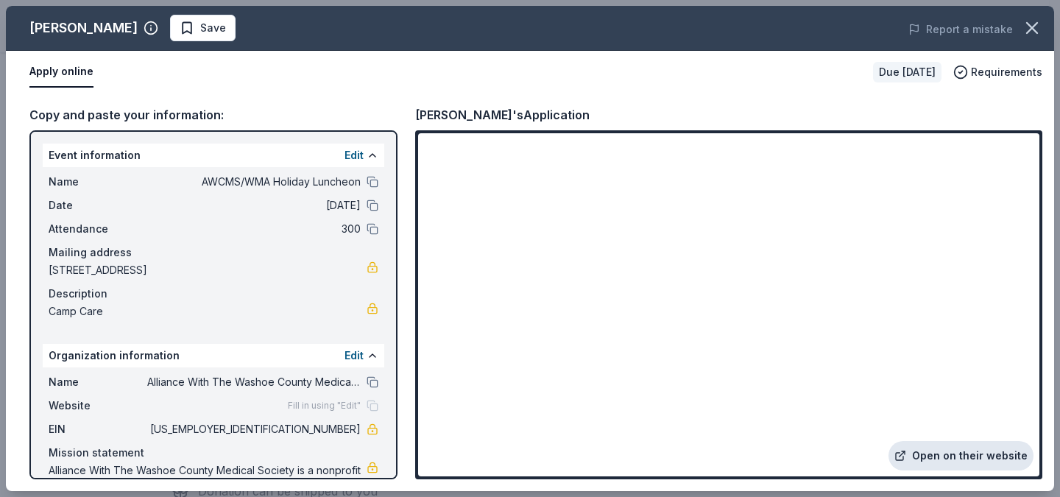
click at [946, 457] on link "Open on their website" at bounding box center [961, 455] width 145 height 29
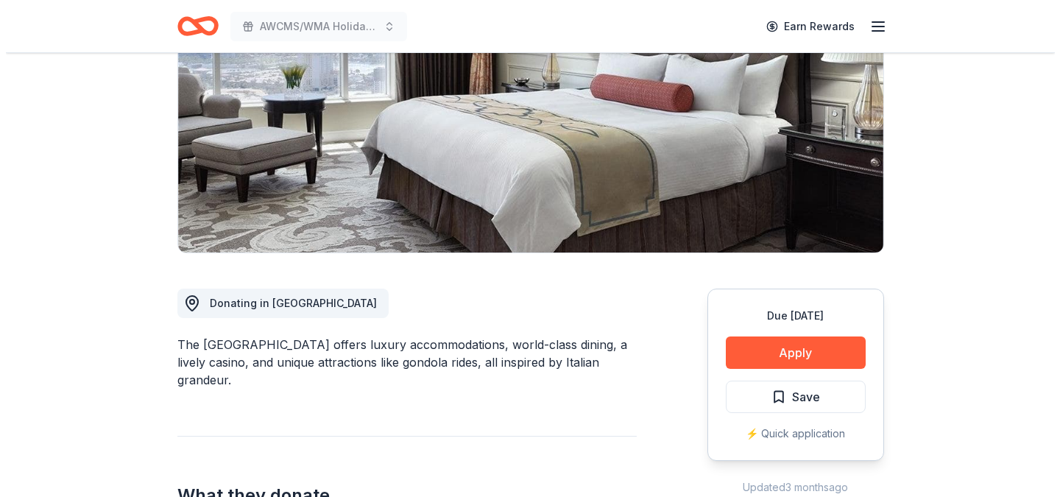
scroll to position [255, 0]
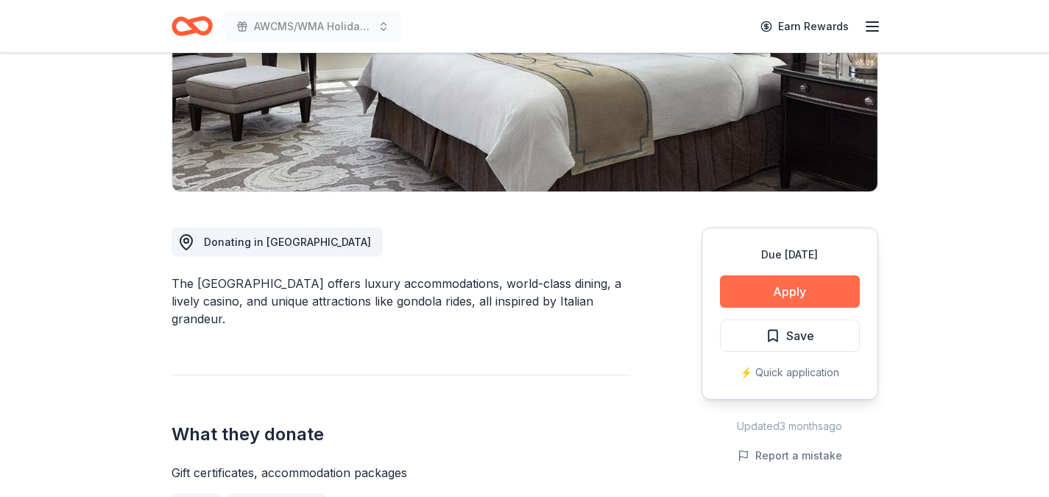
click at [772, 293] on button "Apply" at bounding box center [790, 291] width 140 height 32
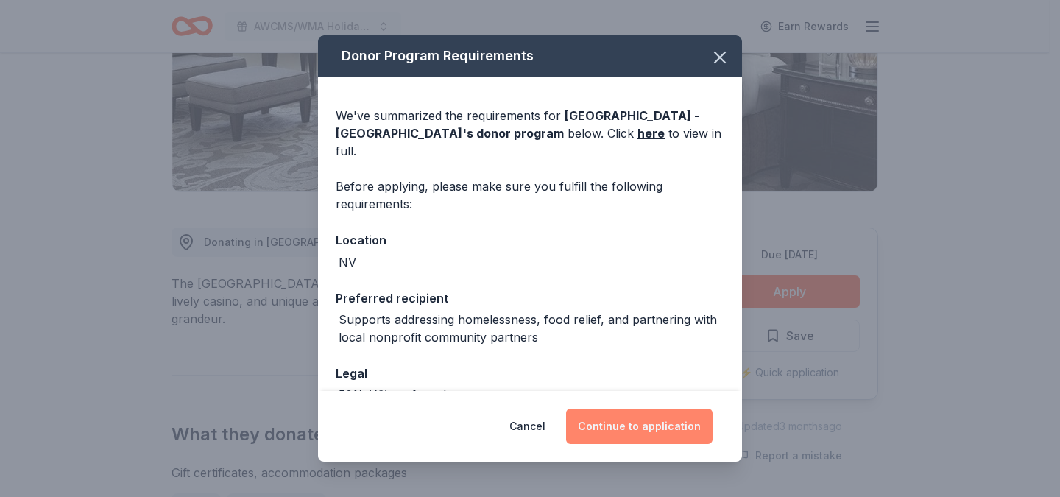
click at [618, 437] on button "Continue to application" at bounding box center [639, 426] width 147 height 35
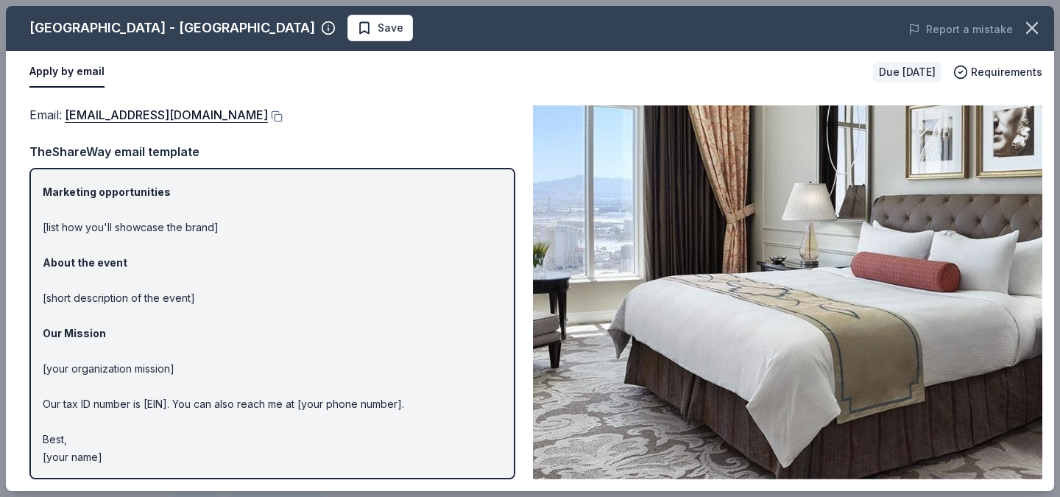
scroll to position [0, 0]
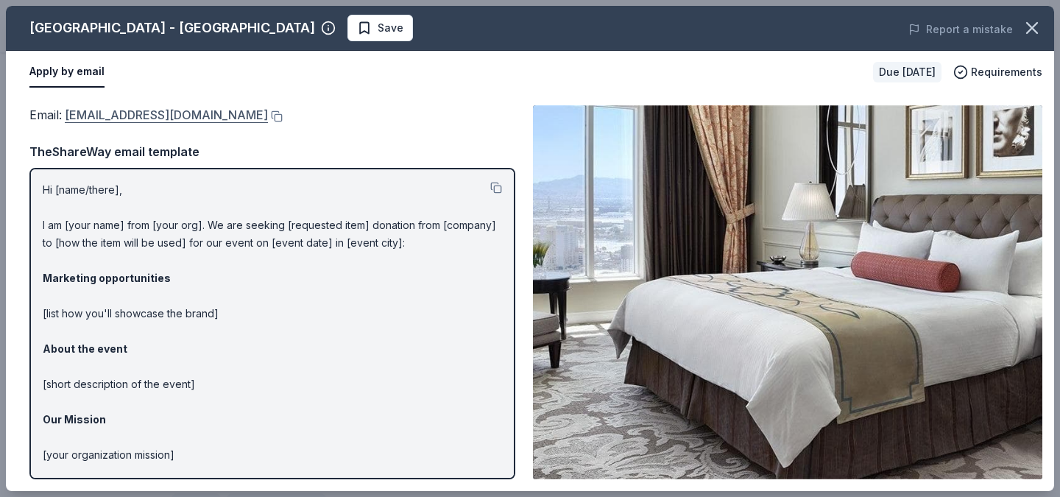
drag, startPoint x: 64, startPoint y: 116, endPoint x: 139, endPoint y: 112, distance: 75.2
click at [139, 112] on span "Email : [EMAIL_ADDRESS][DOMAIN_NAME]" at bounding box center [148, 114] width 239 height 15
click at [268, 119] on button at bounding box center [275, 116] width 15 height 12
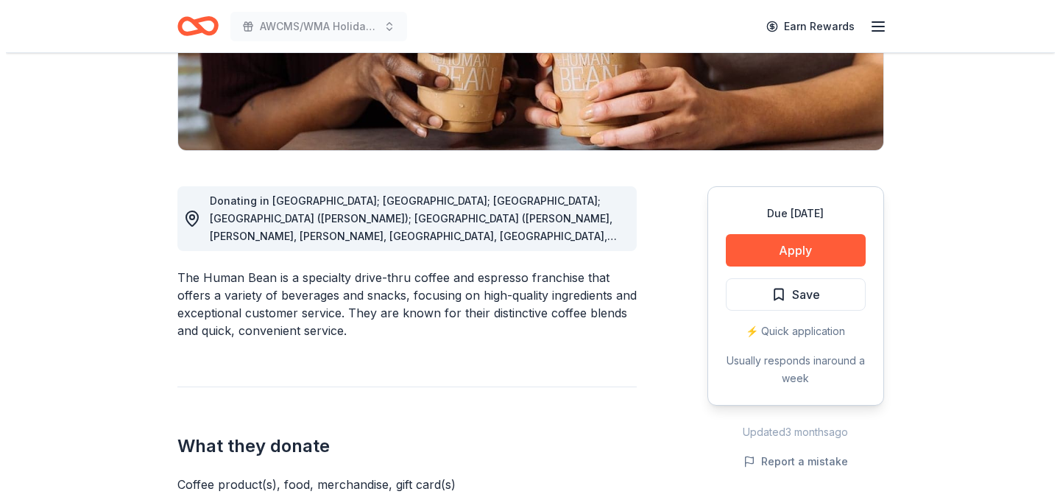
scroll to position [286, 0]
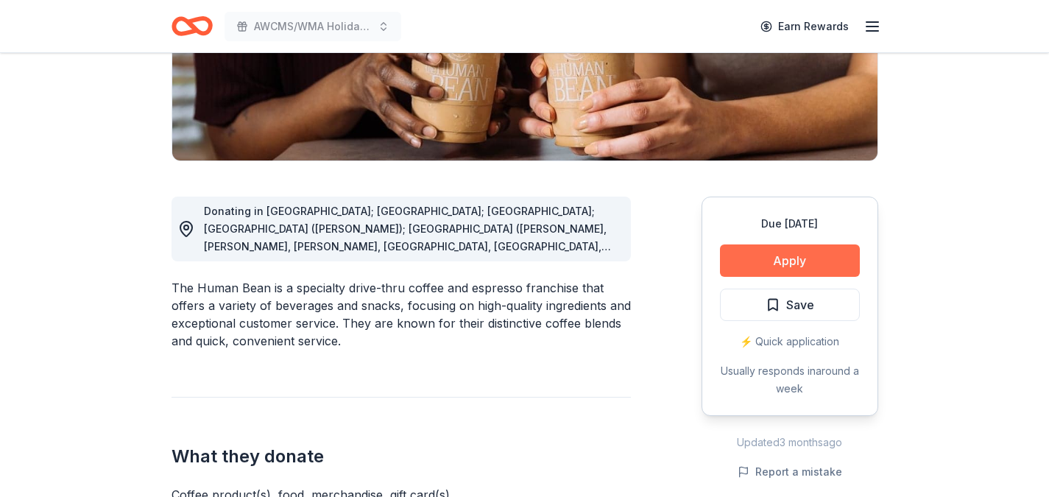
click at [757, 262] on button "Apply" at bounding box center [790, 260] width 140 height 32
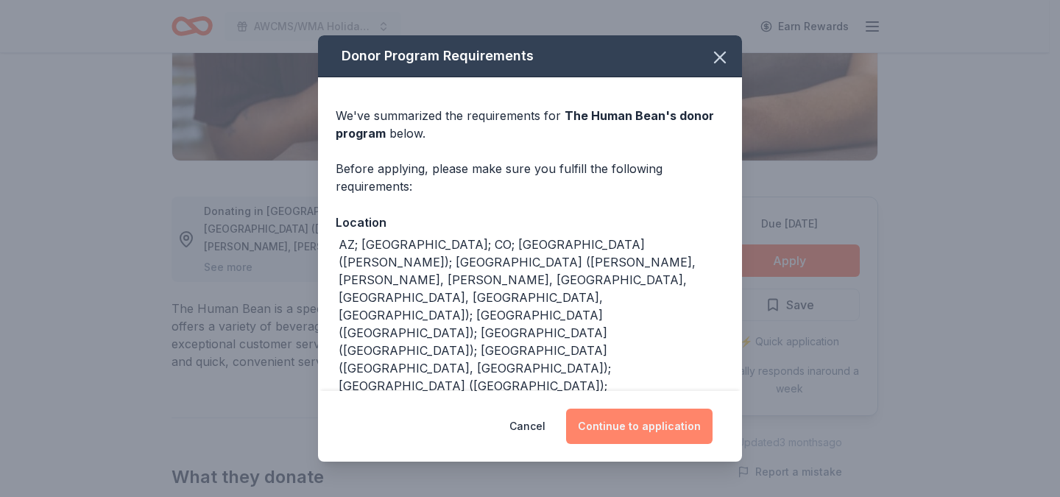
click at [629, 429] on button "Continue to application" at bounding box center [639, 426] width 147 height 35
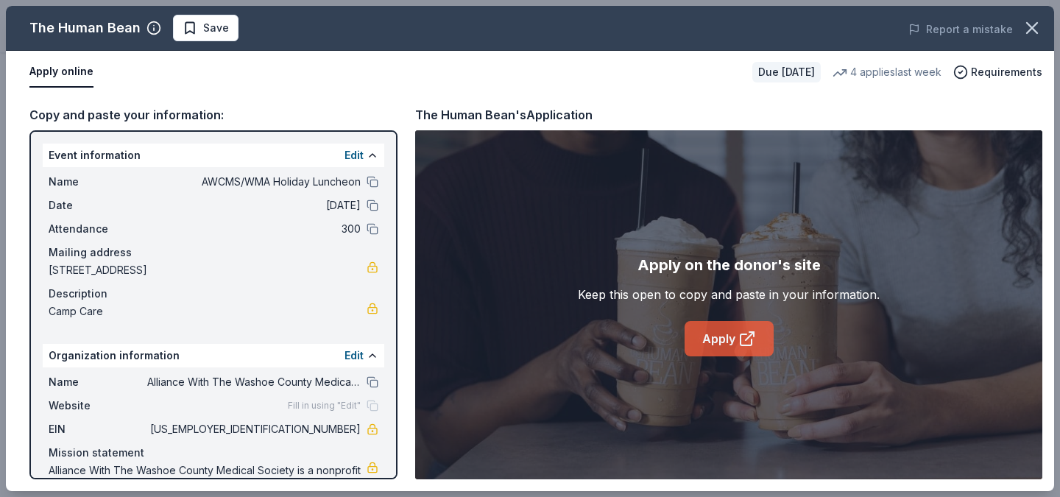
click at [725, 344] on link "Apply" at bounding box center [729, 338] width 89 height 35
